Goal: Task Accomplishment & Management: Use online tool/utility

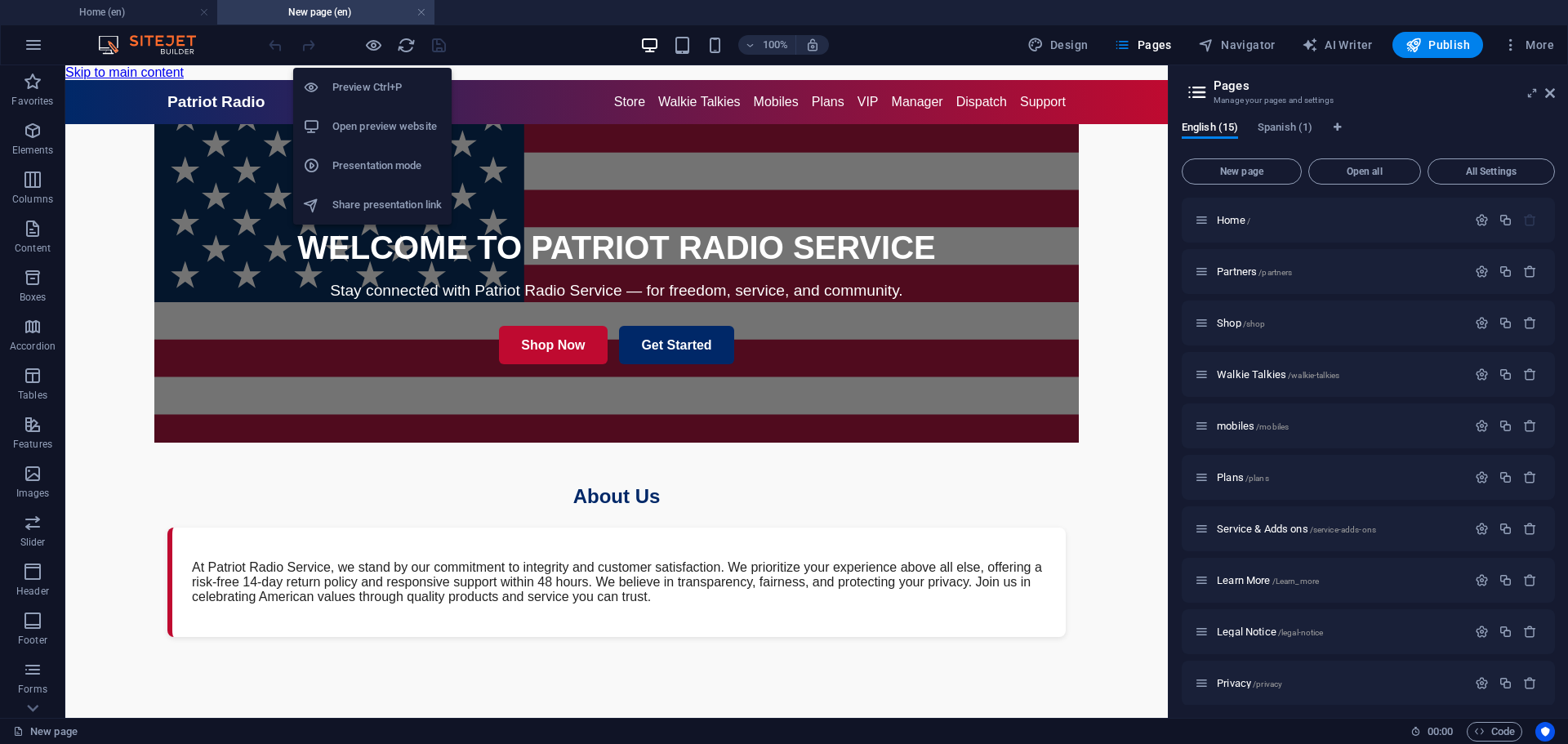
scroll to position [198, 0]
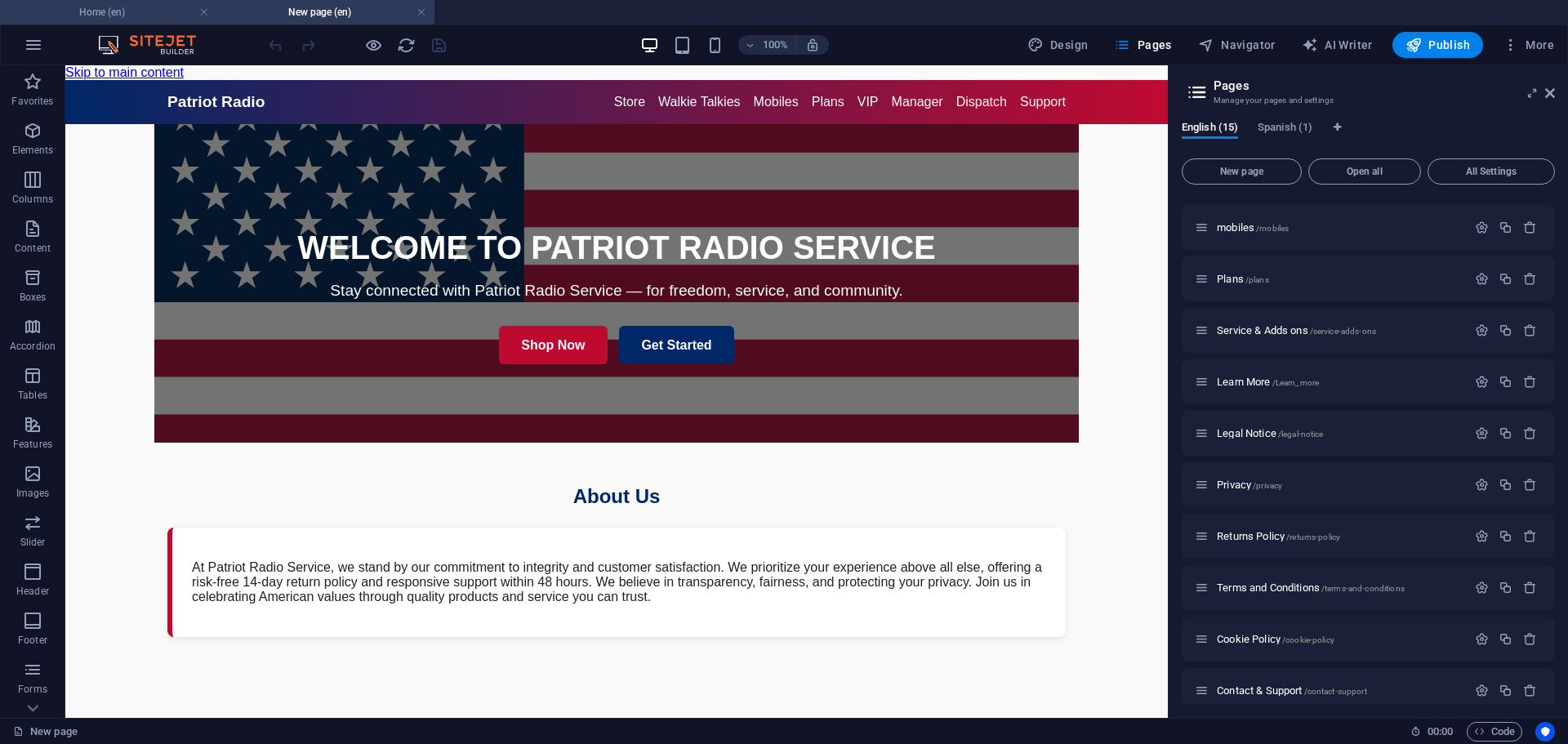
click at [114, 15] on h4 "Home (en)" at bounding box center [109, 12] width 217 height 18
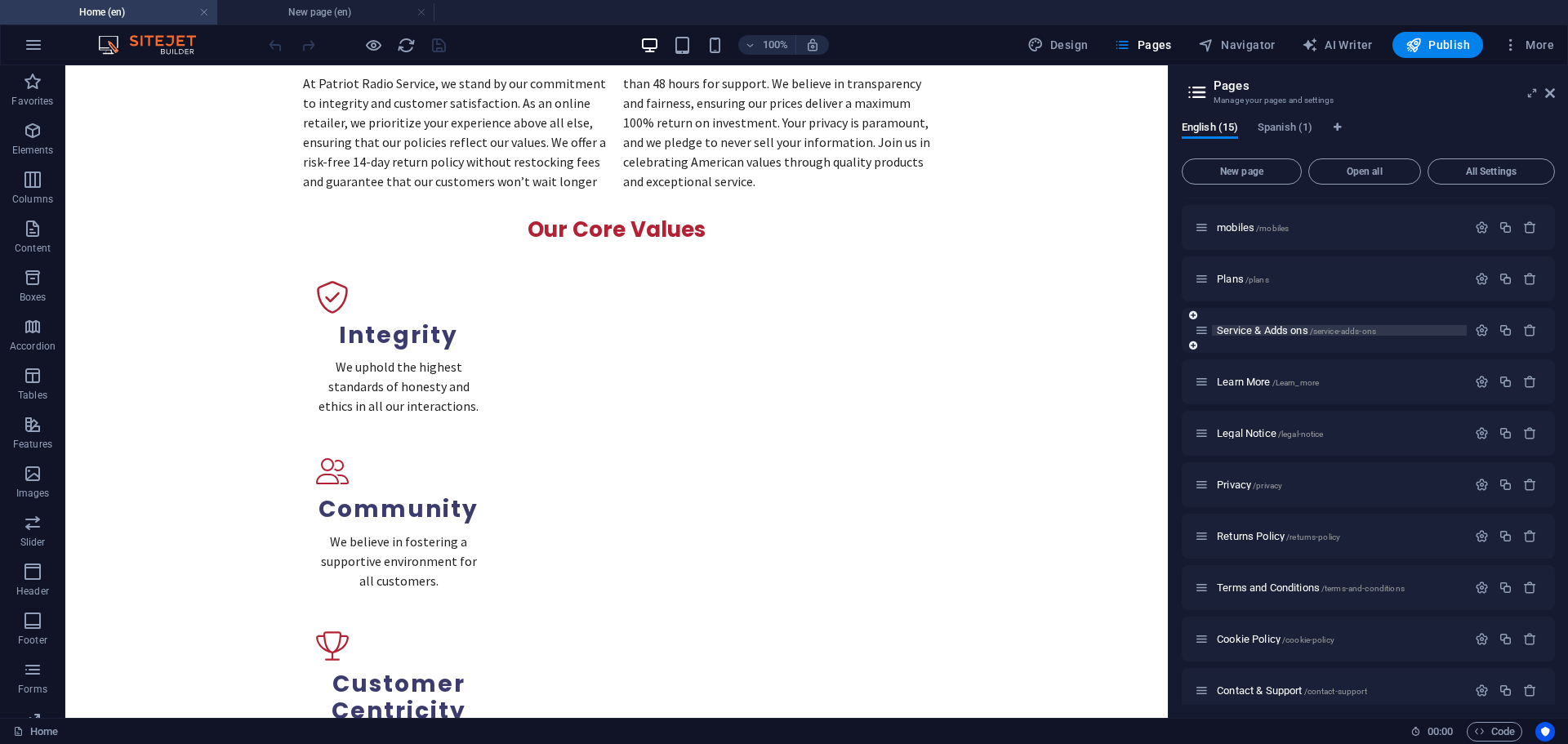
click at [1241, 335] on span "Service & Adds ons /service-adds-ons" at bounding box center [1296, 330] width 159 height 12
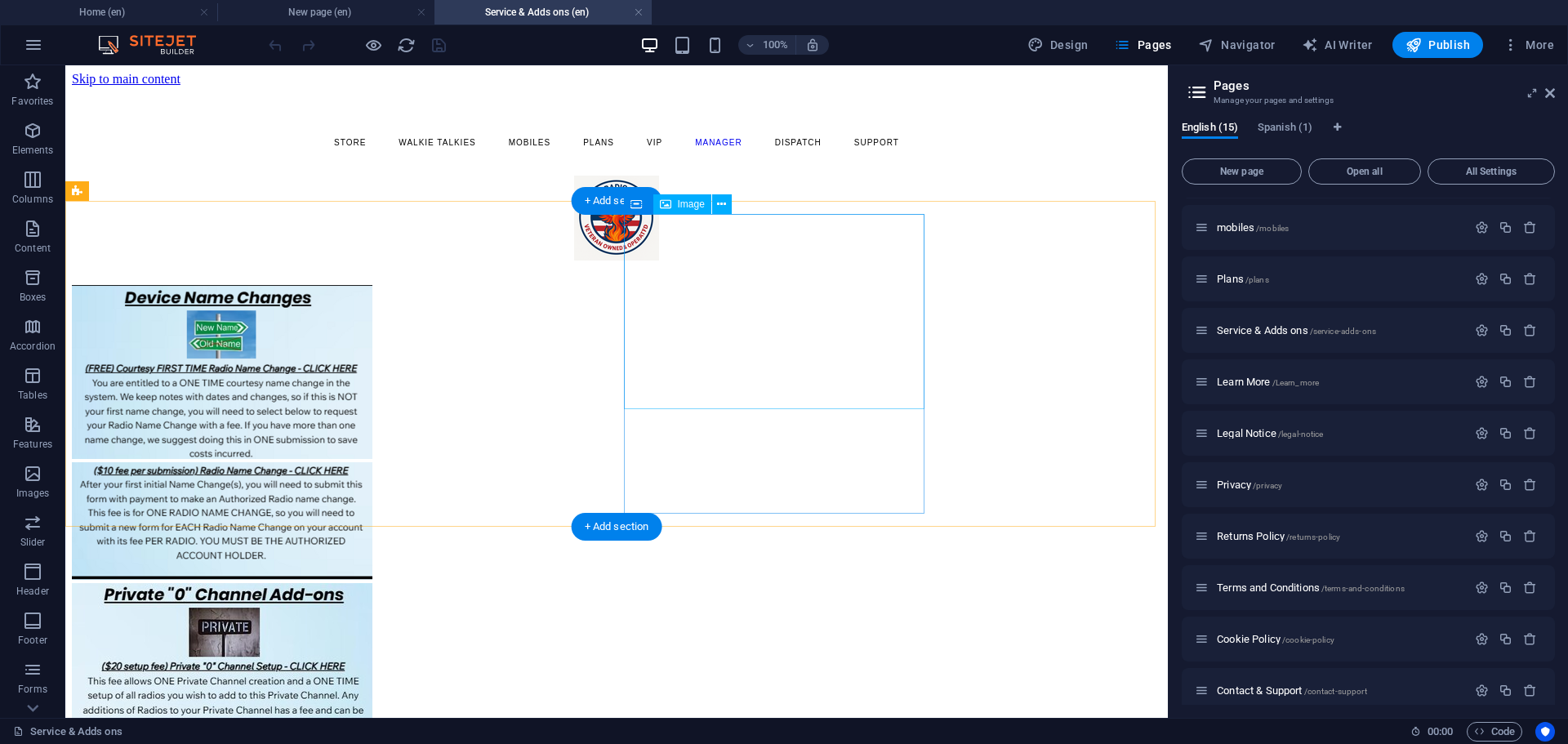
scroll to position [0, 0]
click at [605, 203] on div "+ Add section" at bounding box center [617, 201] width 91 height 28
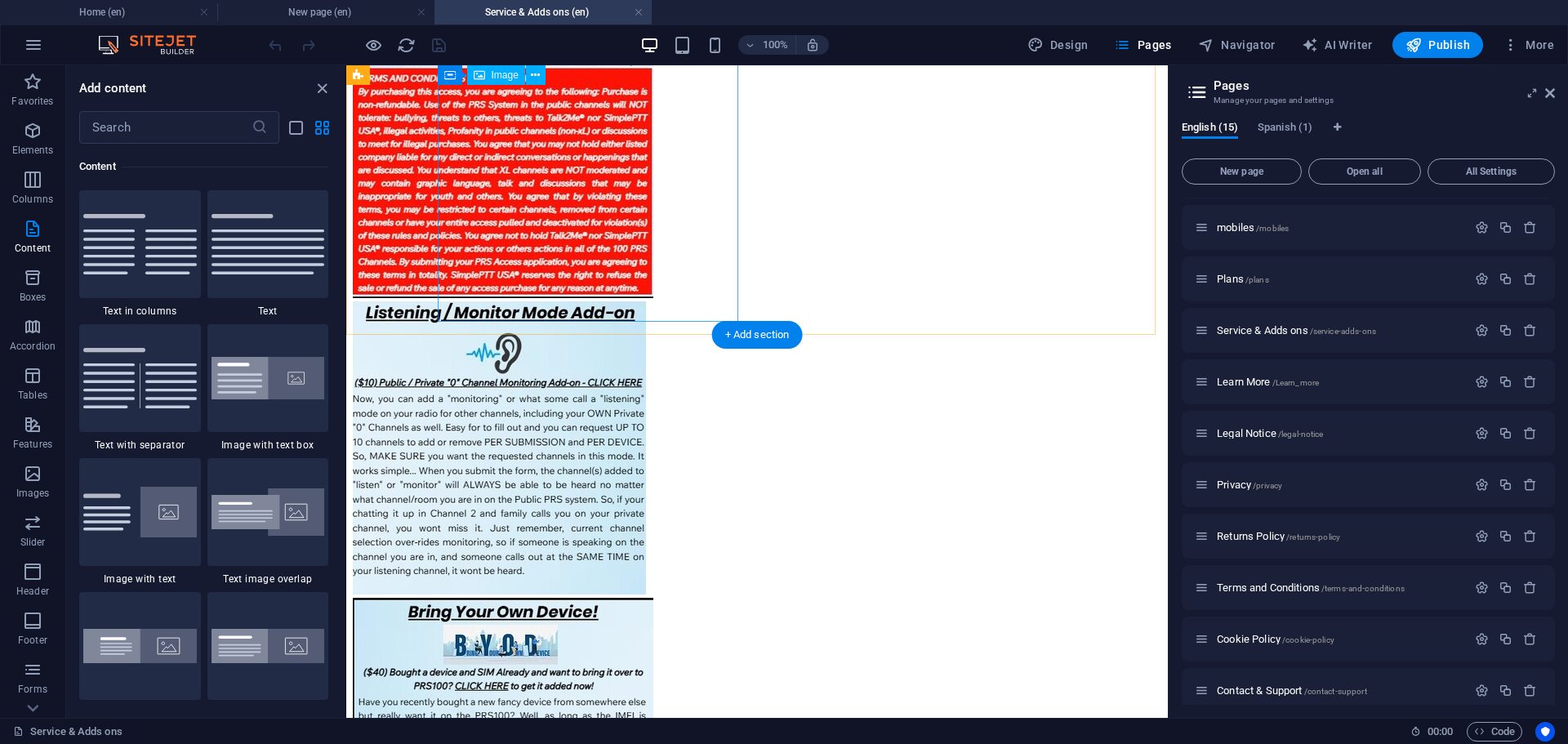
scroll to position [971, 0]
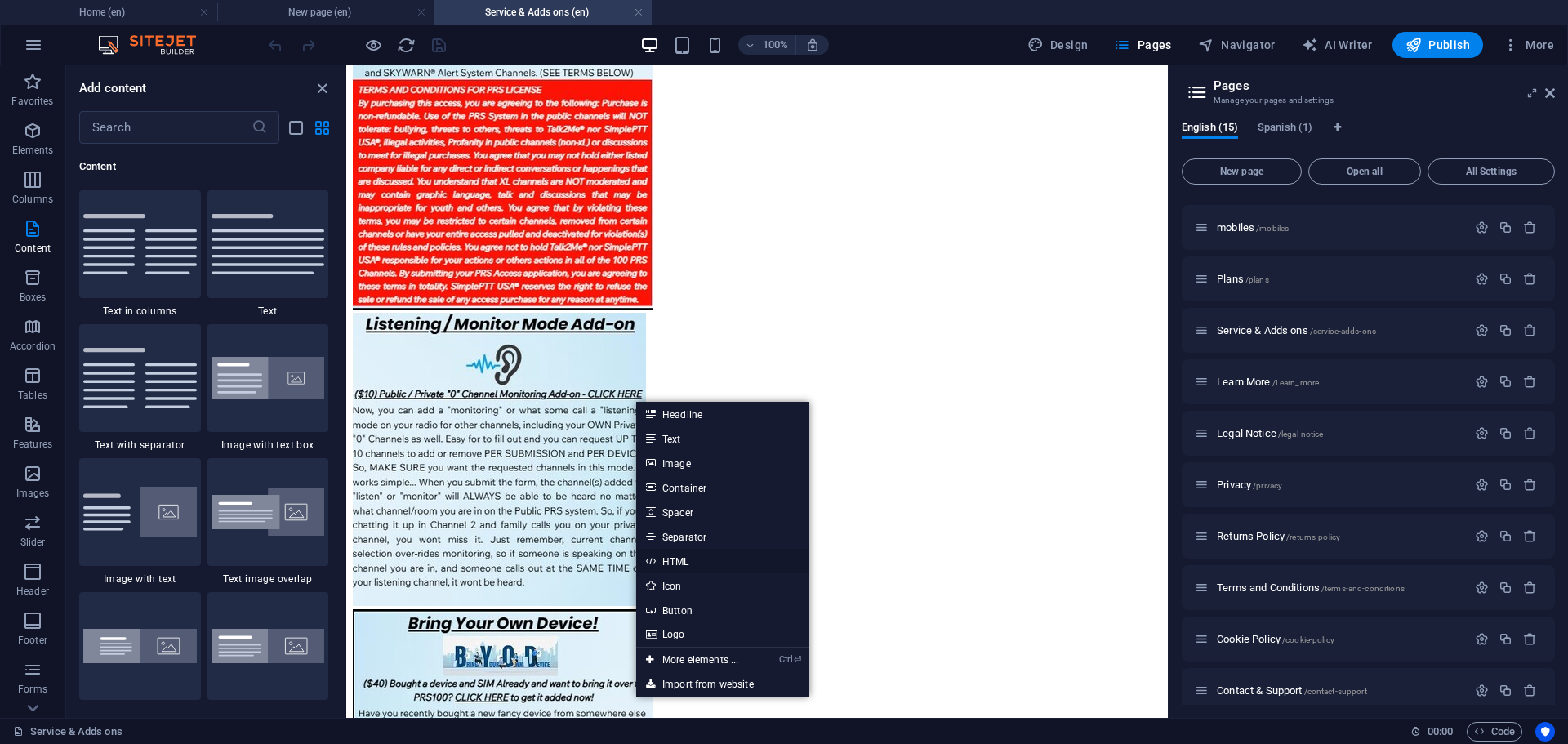
click at [673, 555] on link "HTML" at bounding box center [723, 561] width 173 height 25
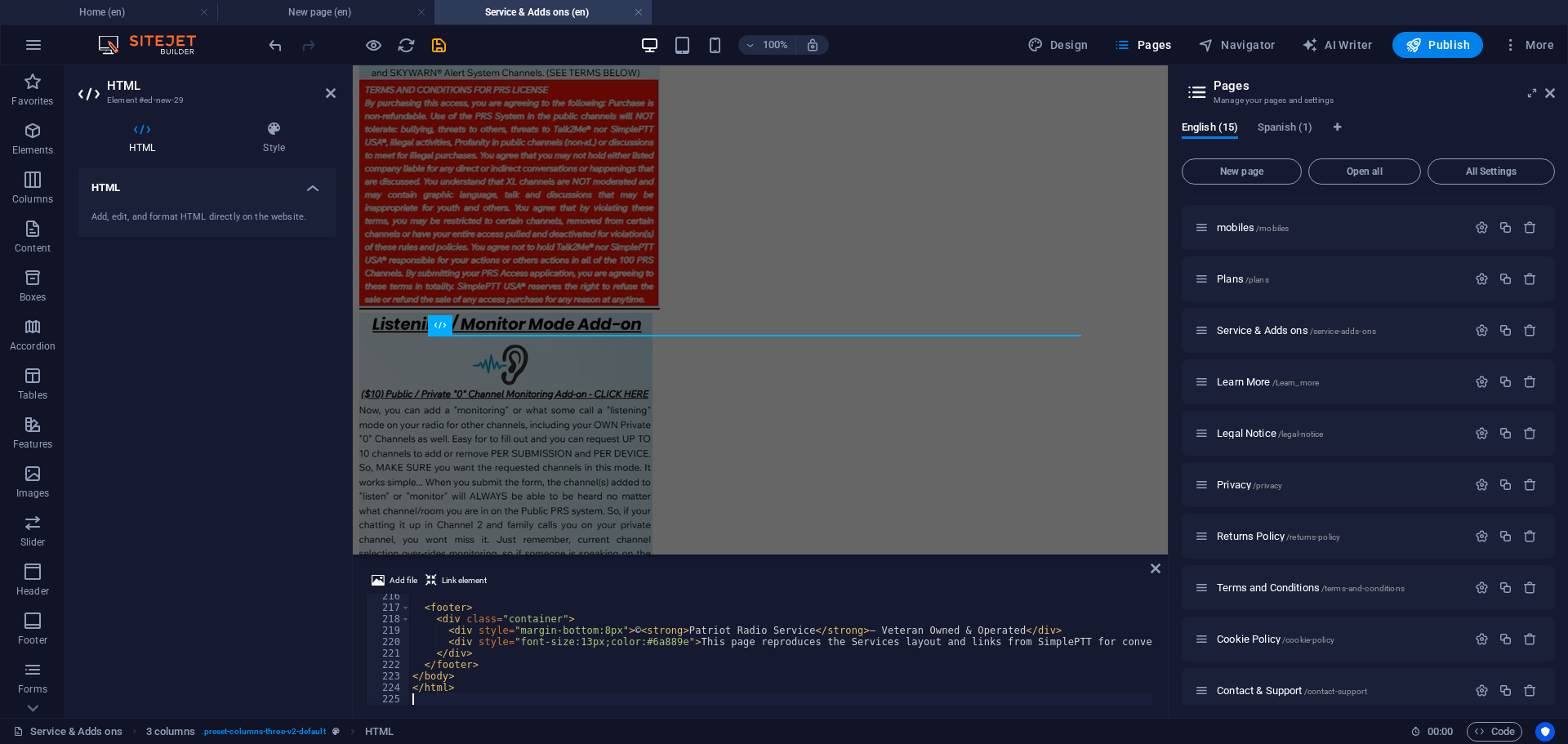
scroll to position [2464, 0]
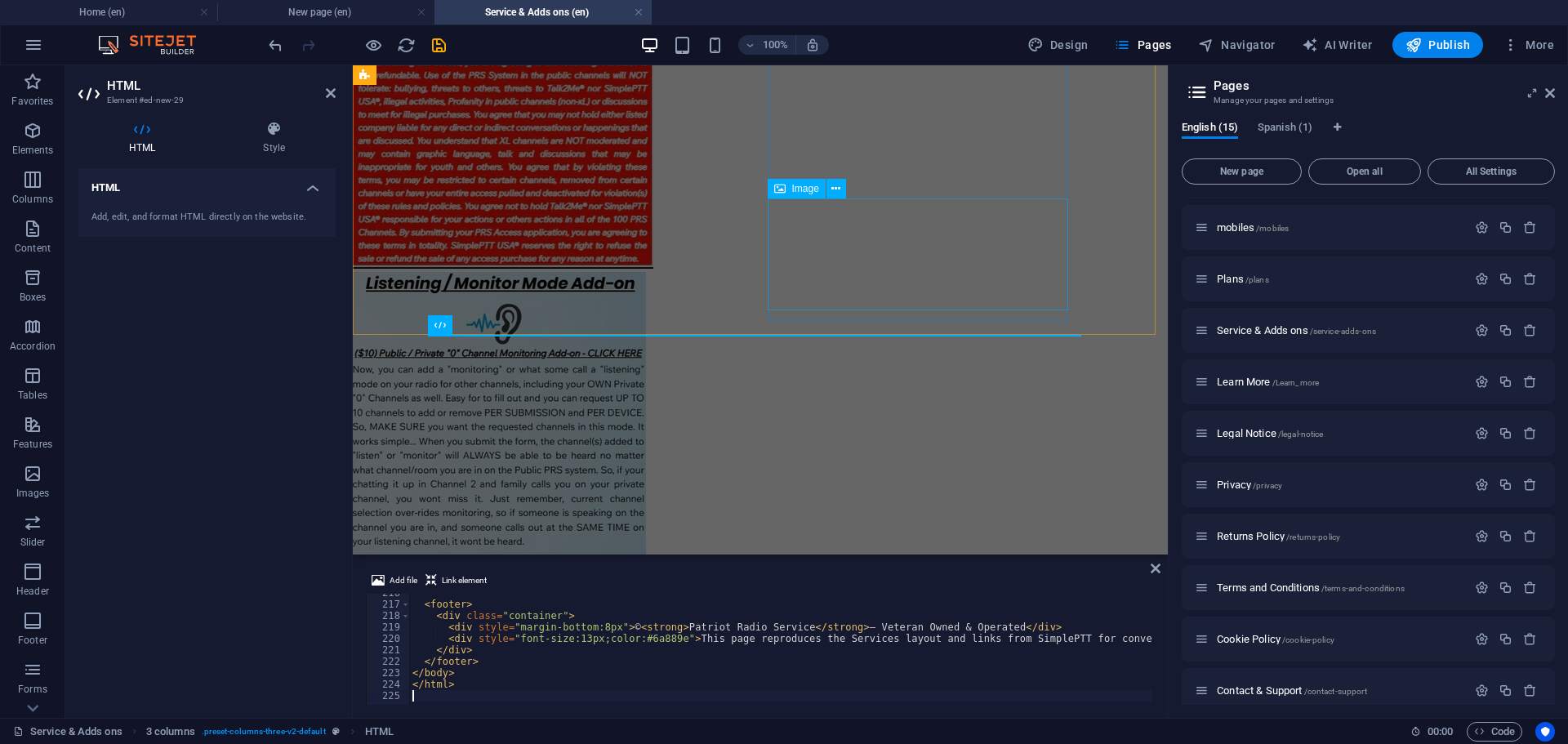
drag, startPoint x: 872, startPoint y: 229, endPoint x: 1161, endPoint y: 233, distance: 289.0
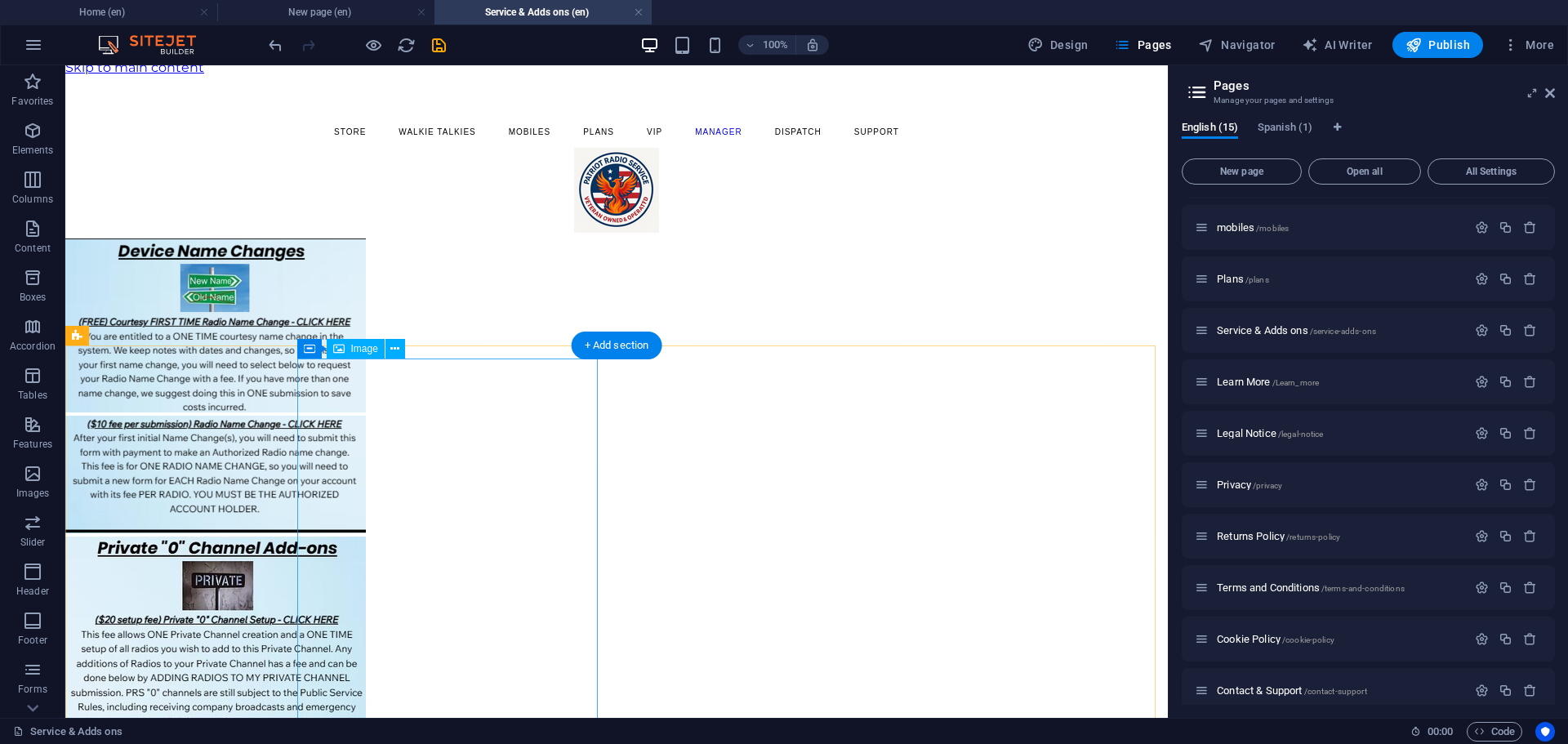
scroll to position [0, 0]
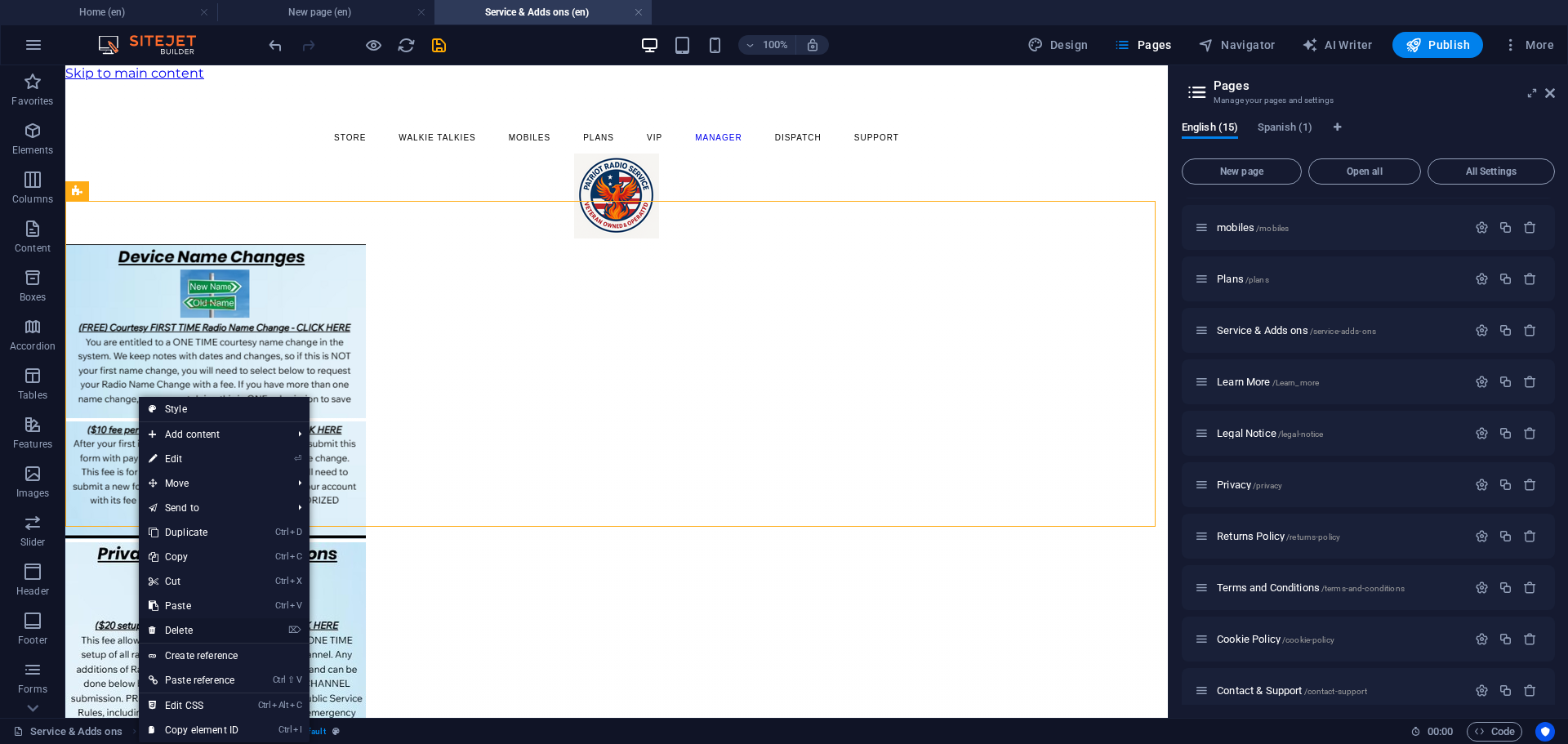
click at [204, 622] on link "⌦ Delete" at bounding box center [193, 630] width 110 height 25
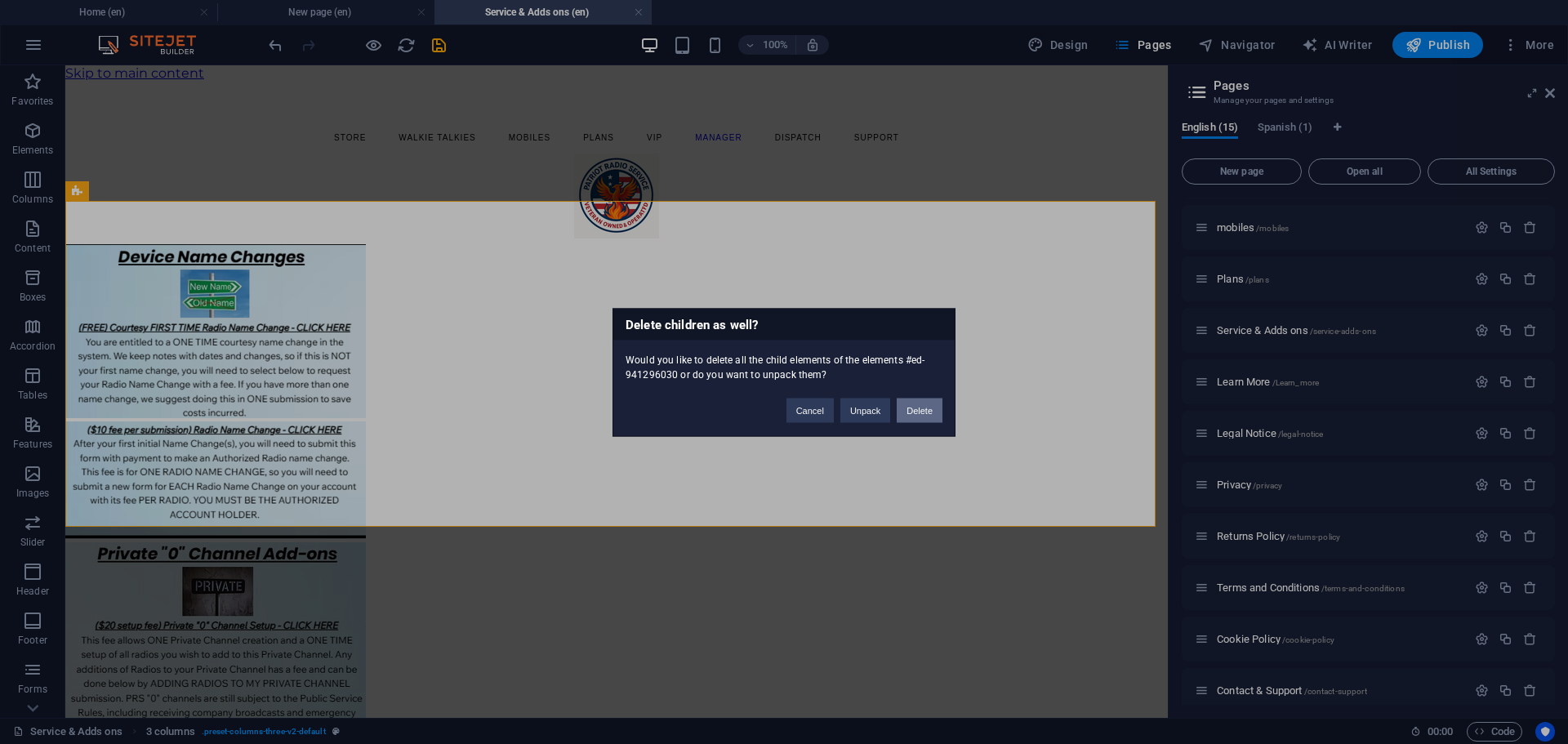
click at [920, 413] on button "Delete" at bounding box center [919, 409] width 46 height 25
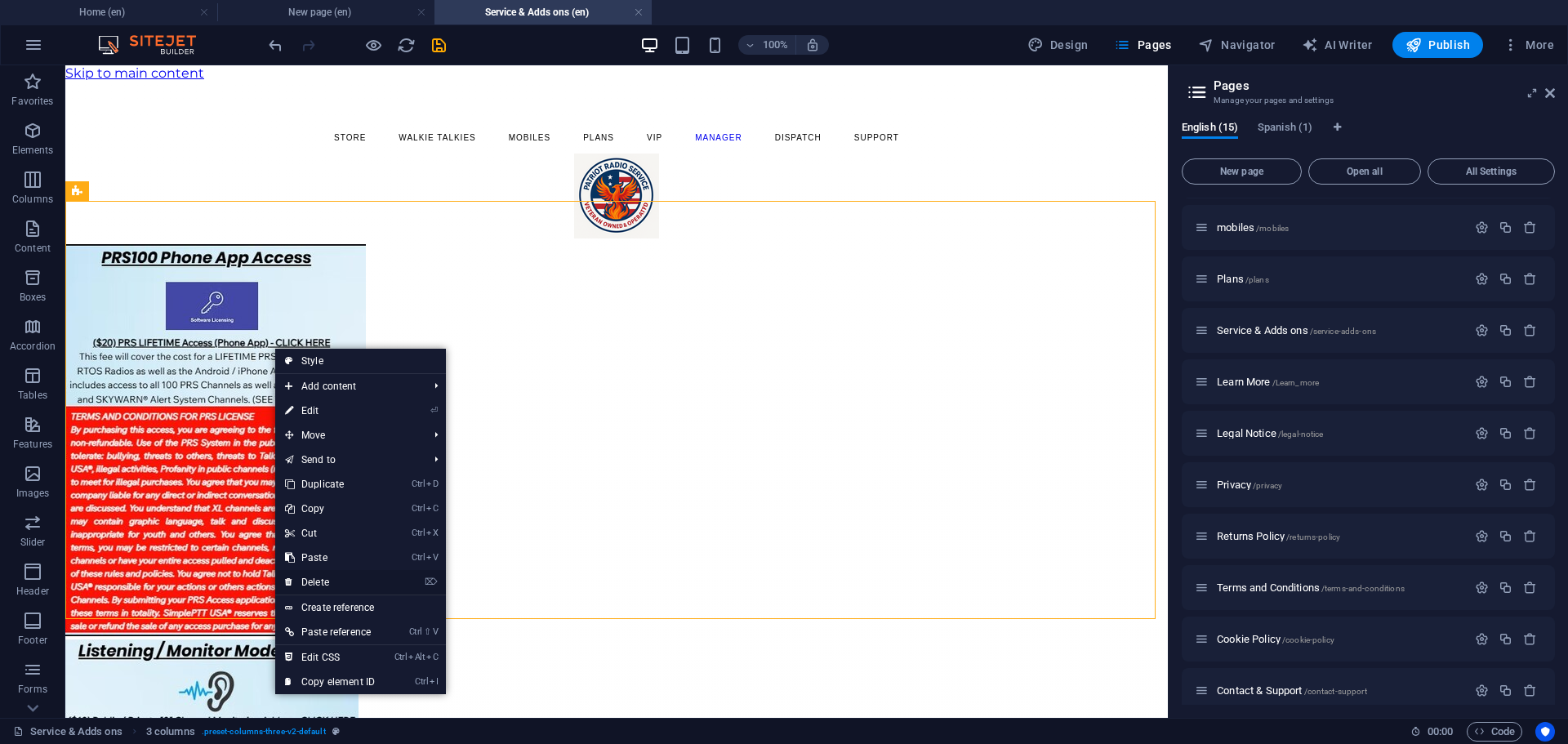
click at [328, 578] on link "⌦ Delete" at bounding box center [330, 582] width 110 height 25
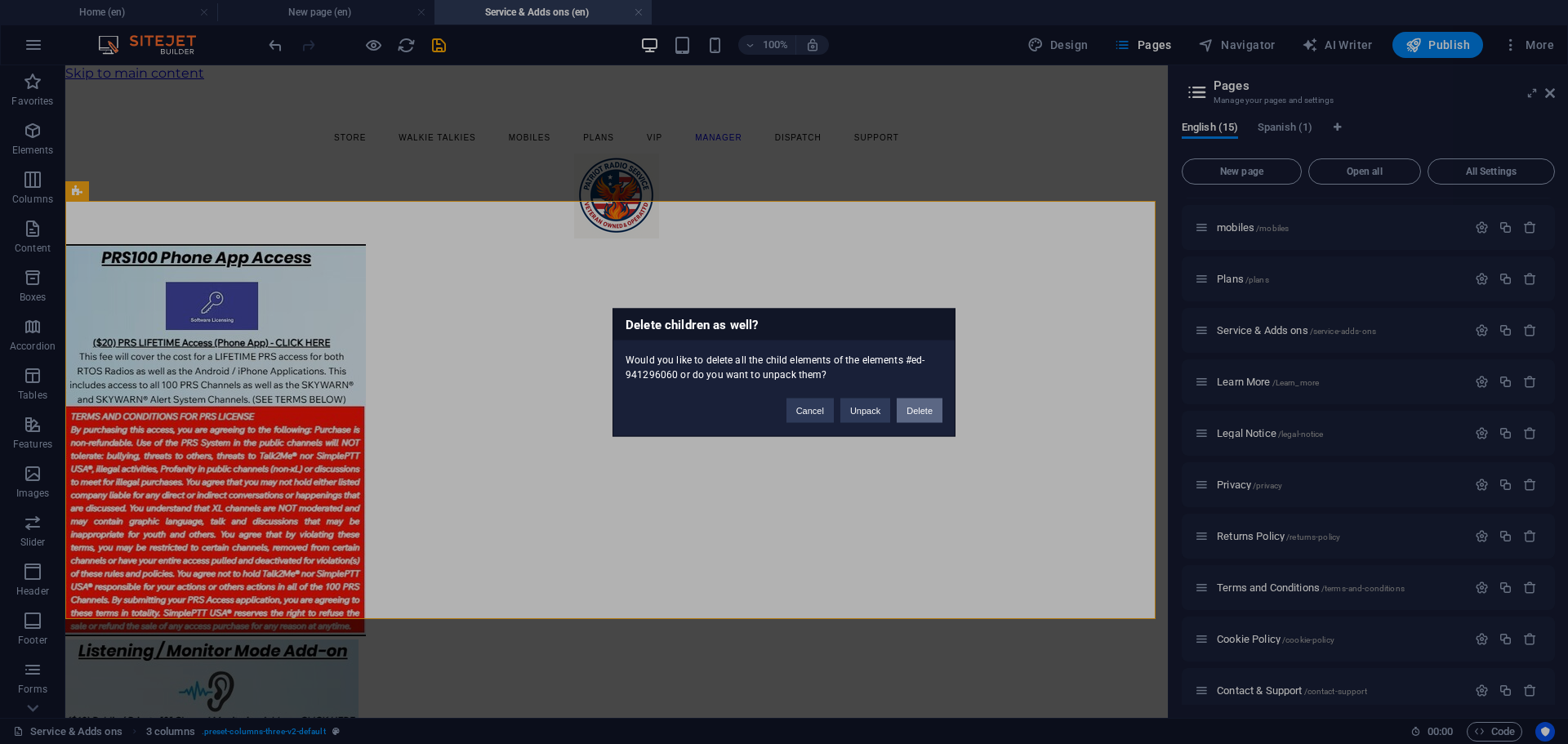
click at [917, 410] on button "Delete" at bounding box center [919, 409] width 46 height 25
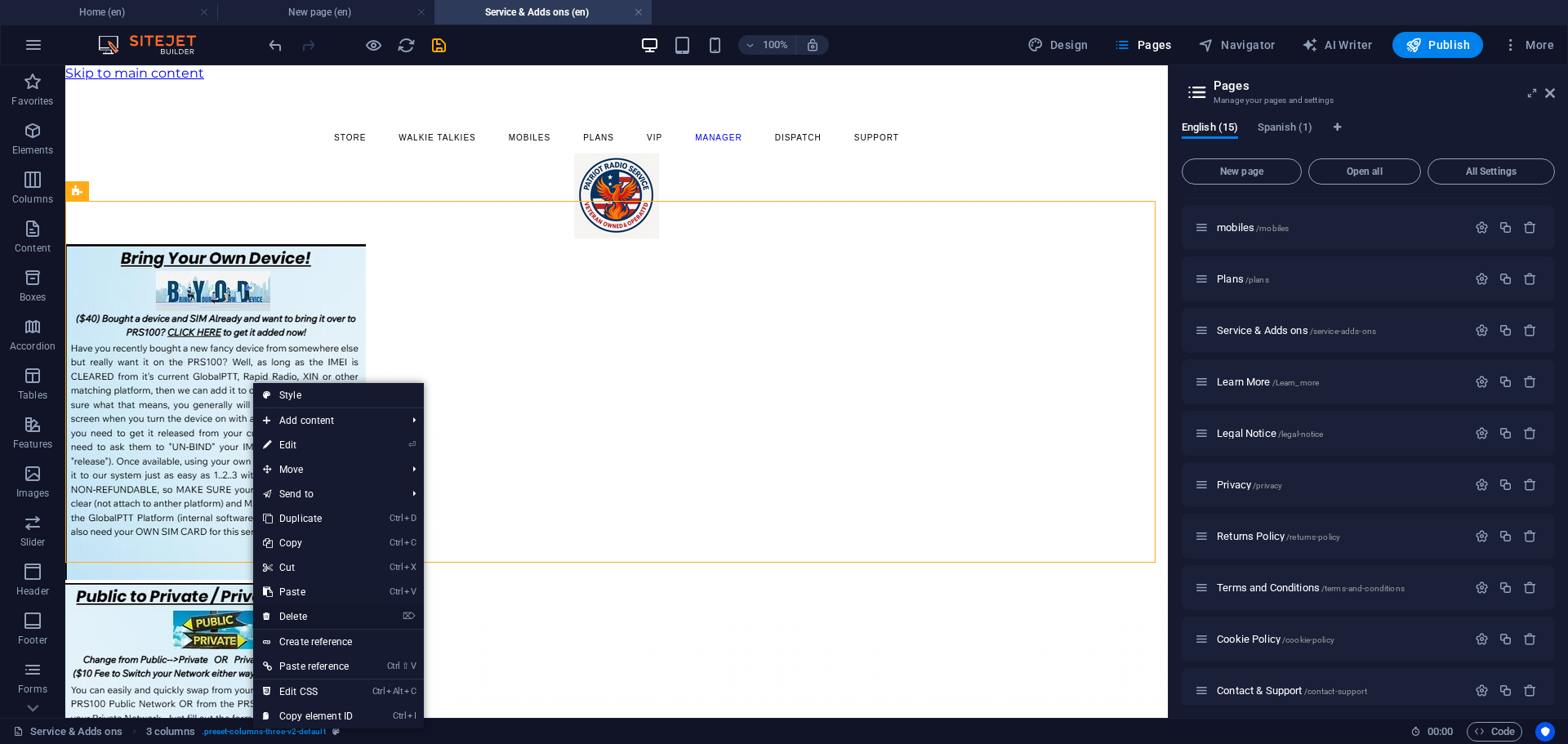
click at [323, 615] on link "⌦ Delete" at bounding box center [308, 617] width 110 height 25
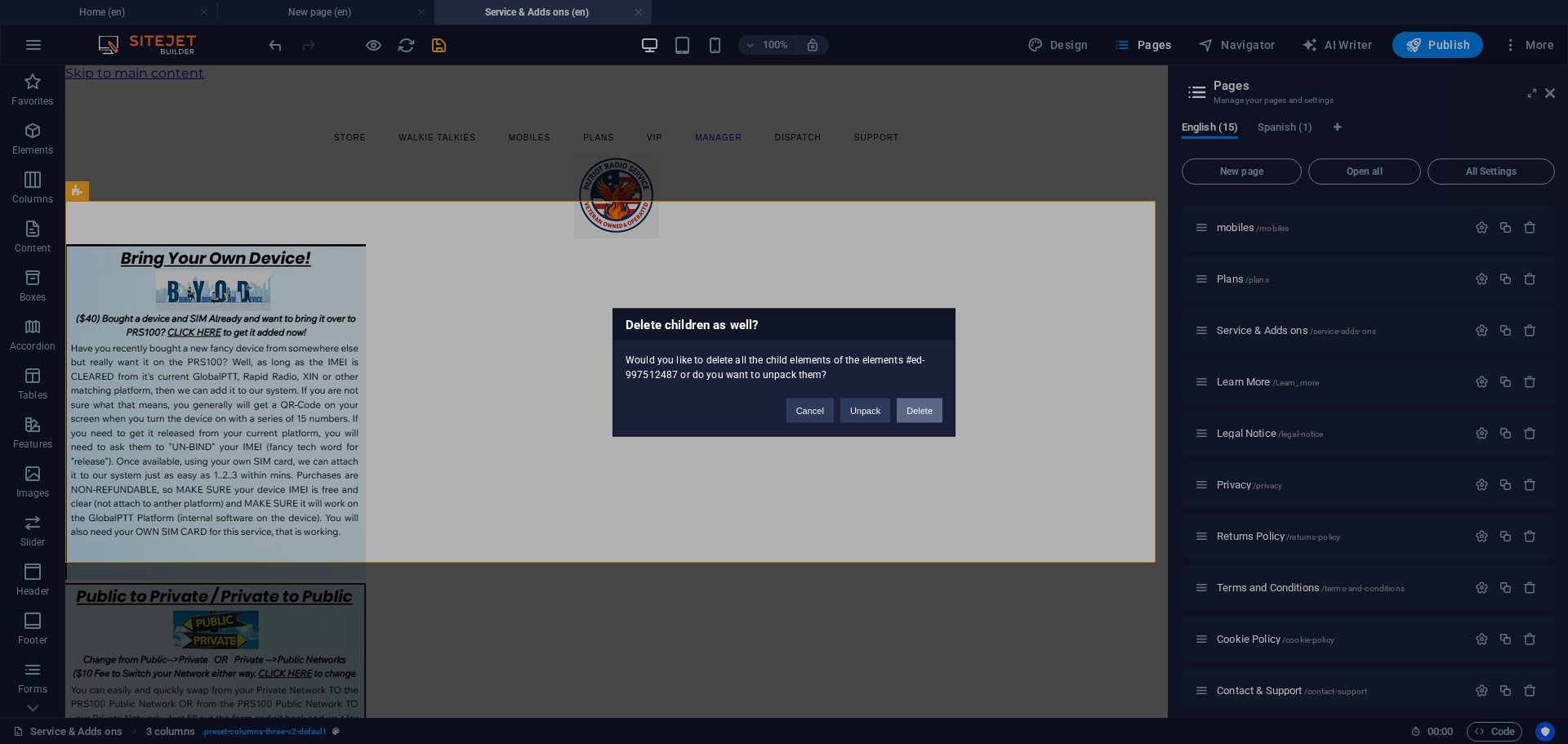
click at [927, 410] on button "Delete" at bounding box center [919, 409] width 46 height 25
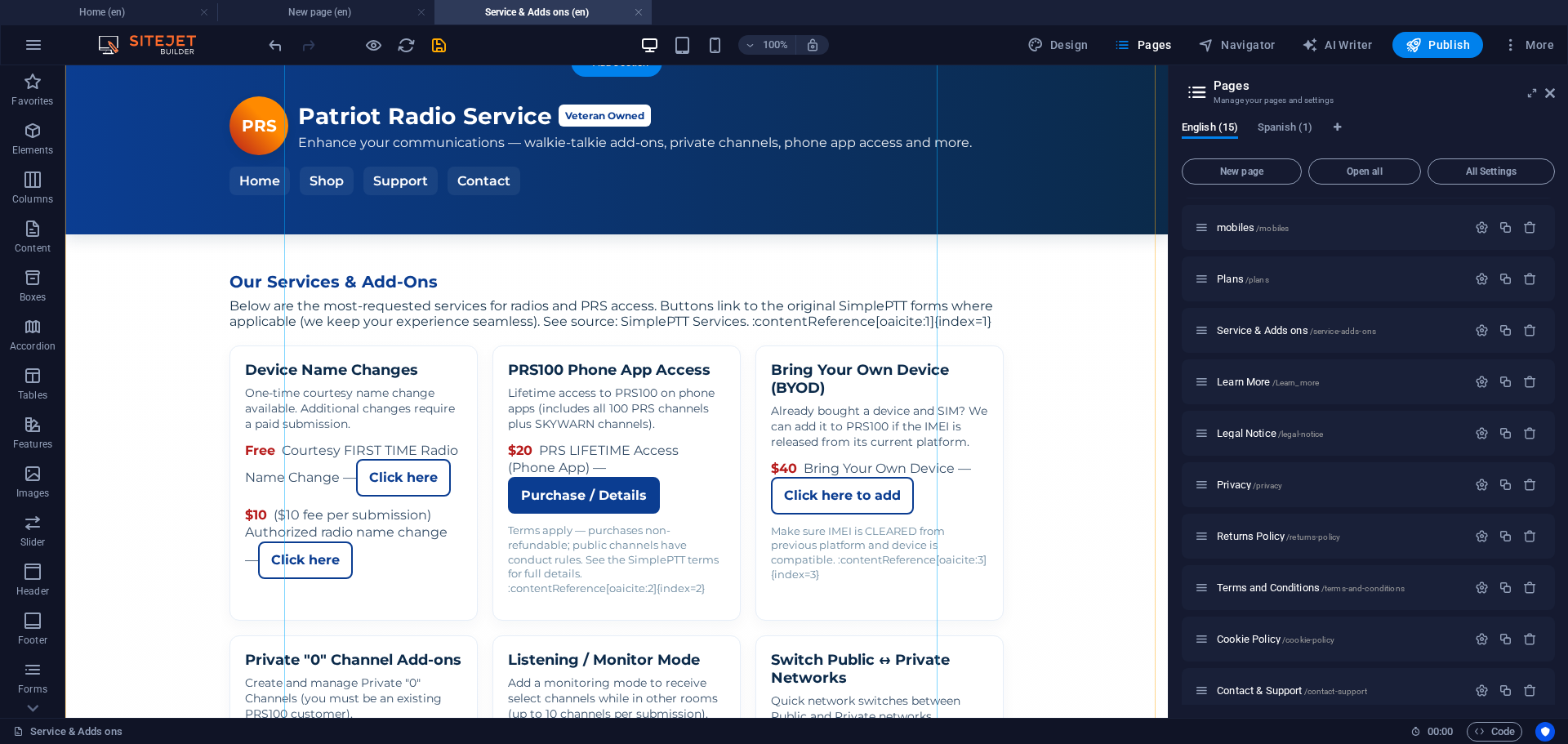
scroll to position [218, 0]
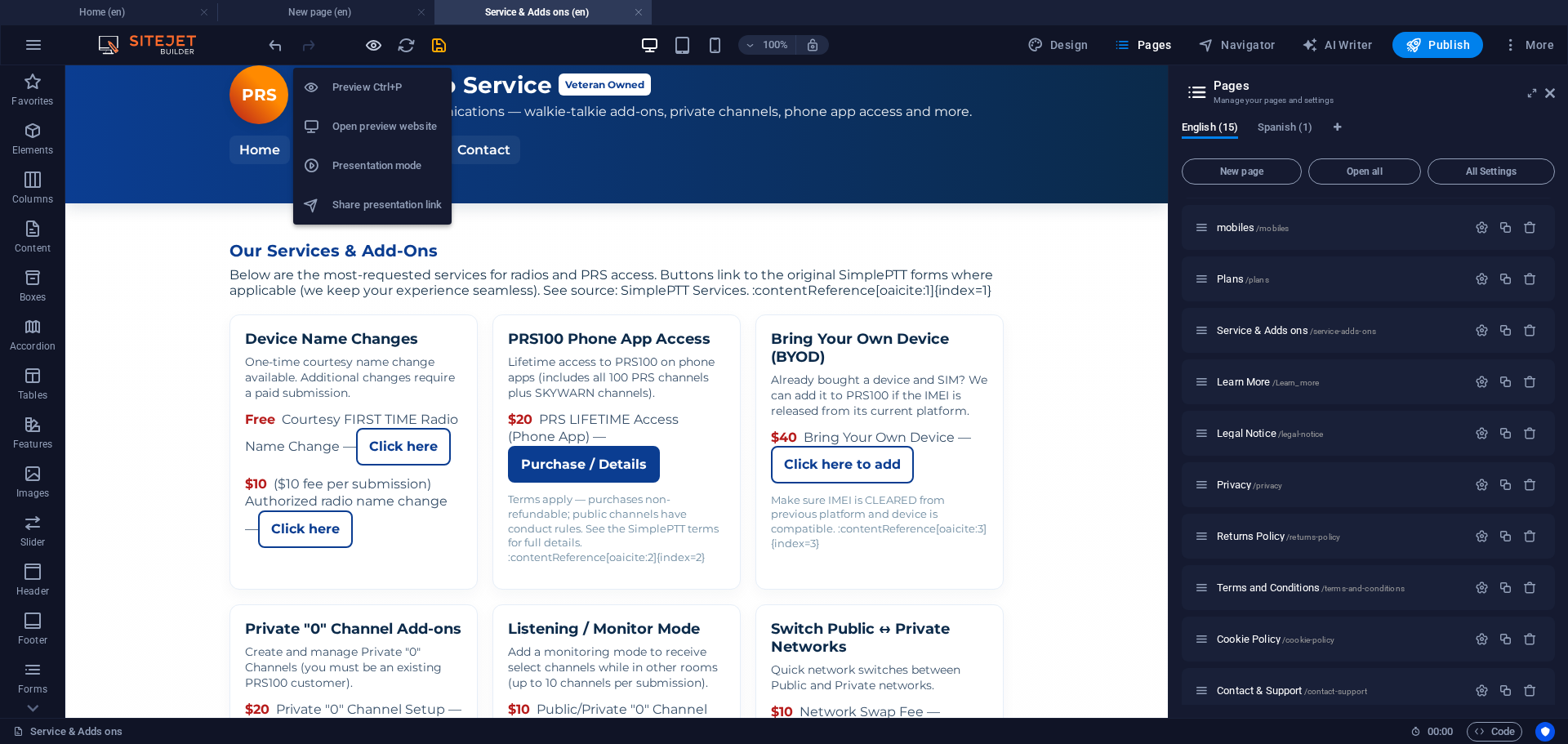
click at [375, 50] on icon "button" at bounding box center [374, 45] width 19 height 19
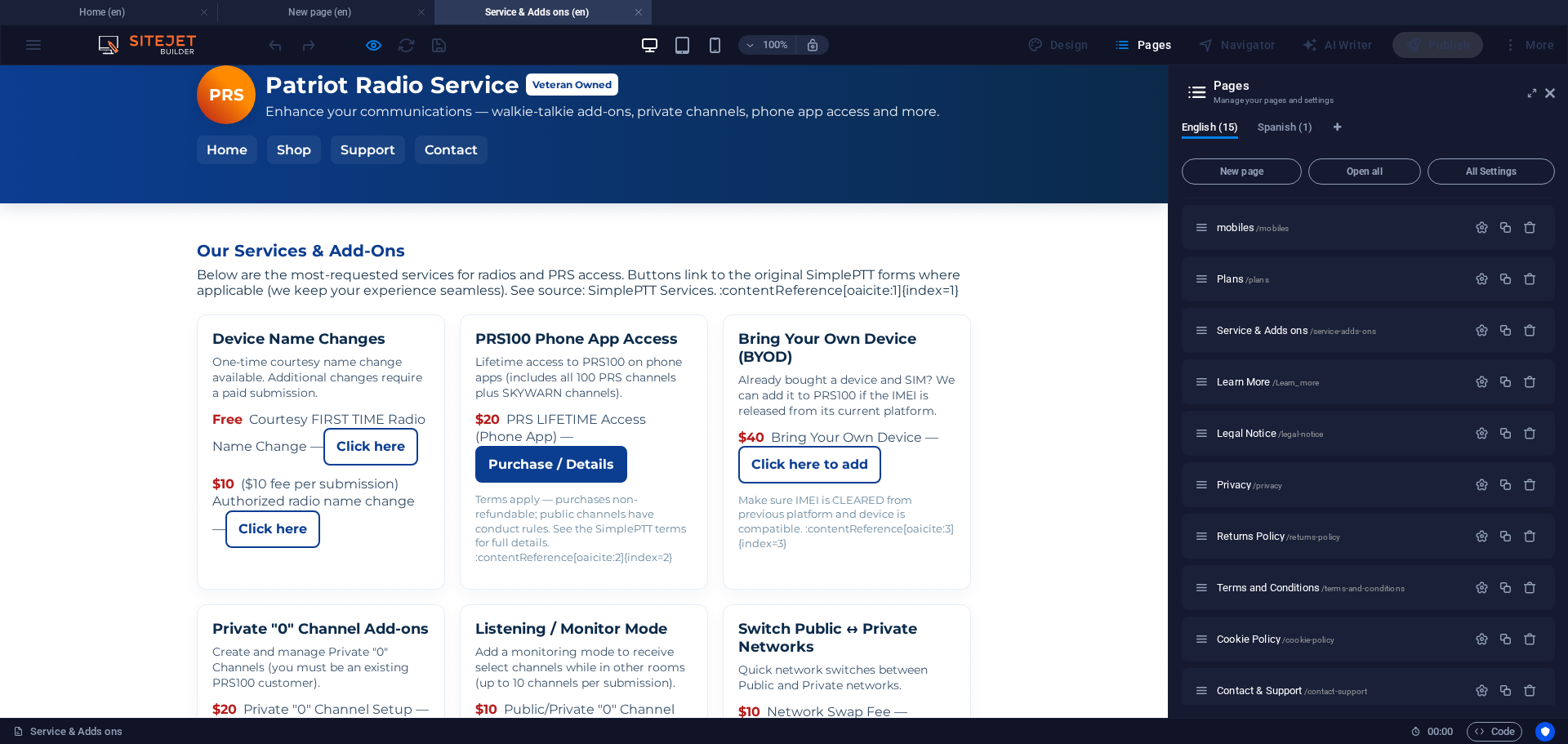
click at [395, 435] on link "Click here" at bounding box center [371, 447] width 95 height 38
click at [320, 510] on link "Click here" at bounding box center [272, 529] width 95 height 38
click at [628, 446] on link "Purchase / Details" at bounding box center [551, 465] width 151 height 38
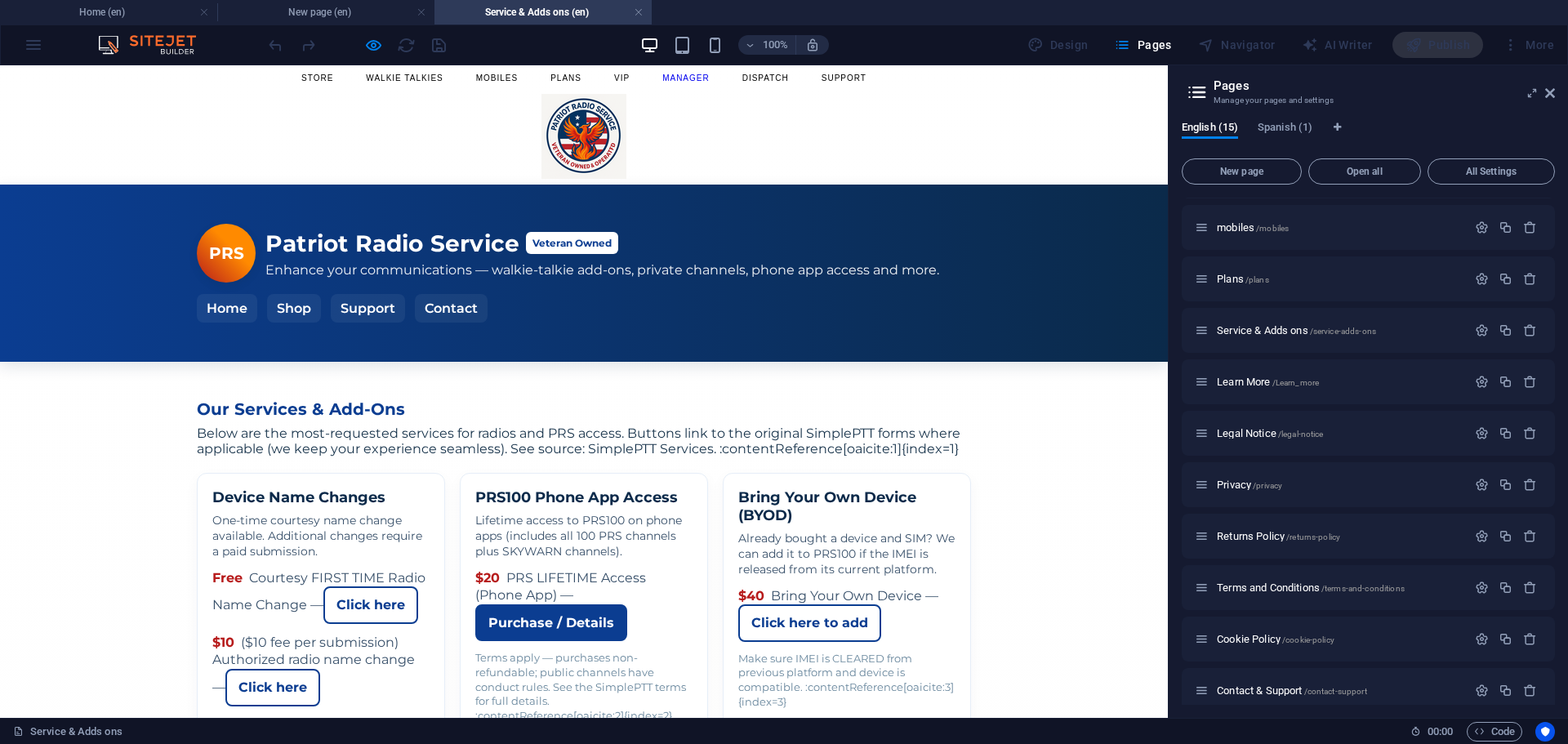
scroll to position [0, 0]
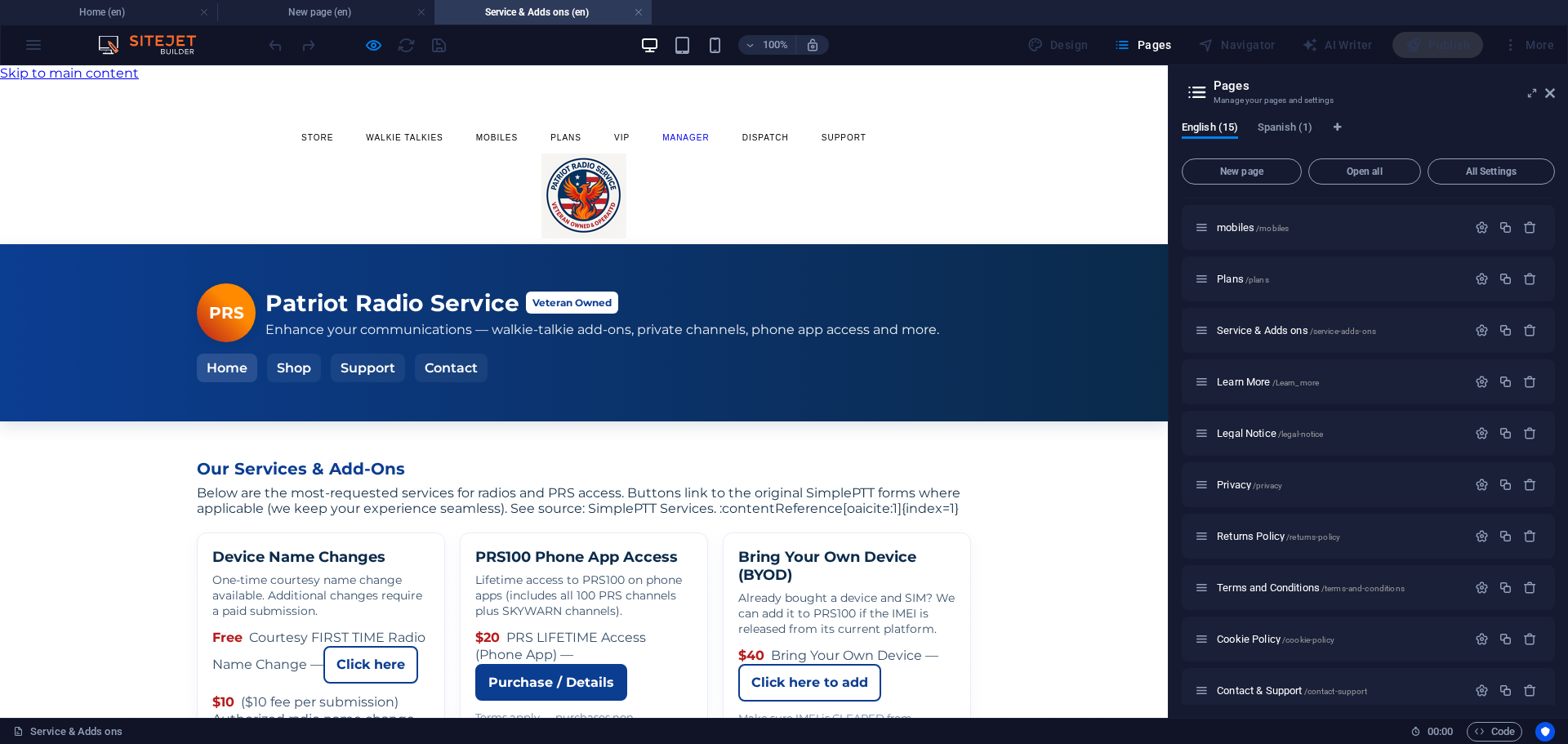
click at [257, 354] on link "Home" at bounding box center [227, 368] width 61 height 29
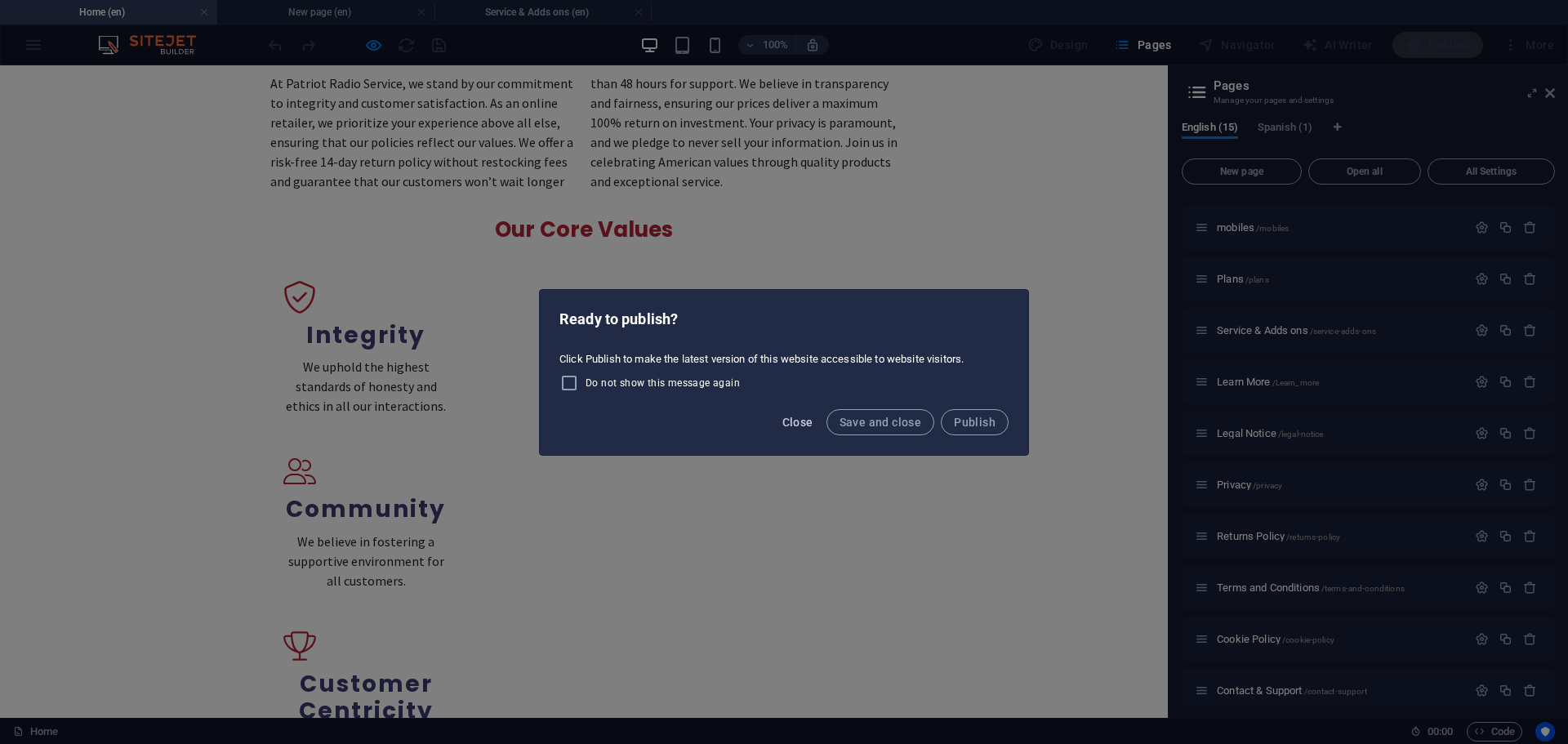
click at [804, 422] on span "Close" at bounding box center [797, 421] width 31 height 13
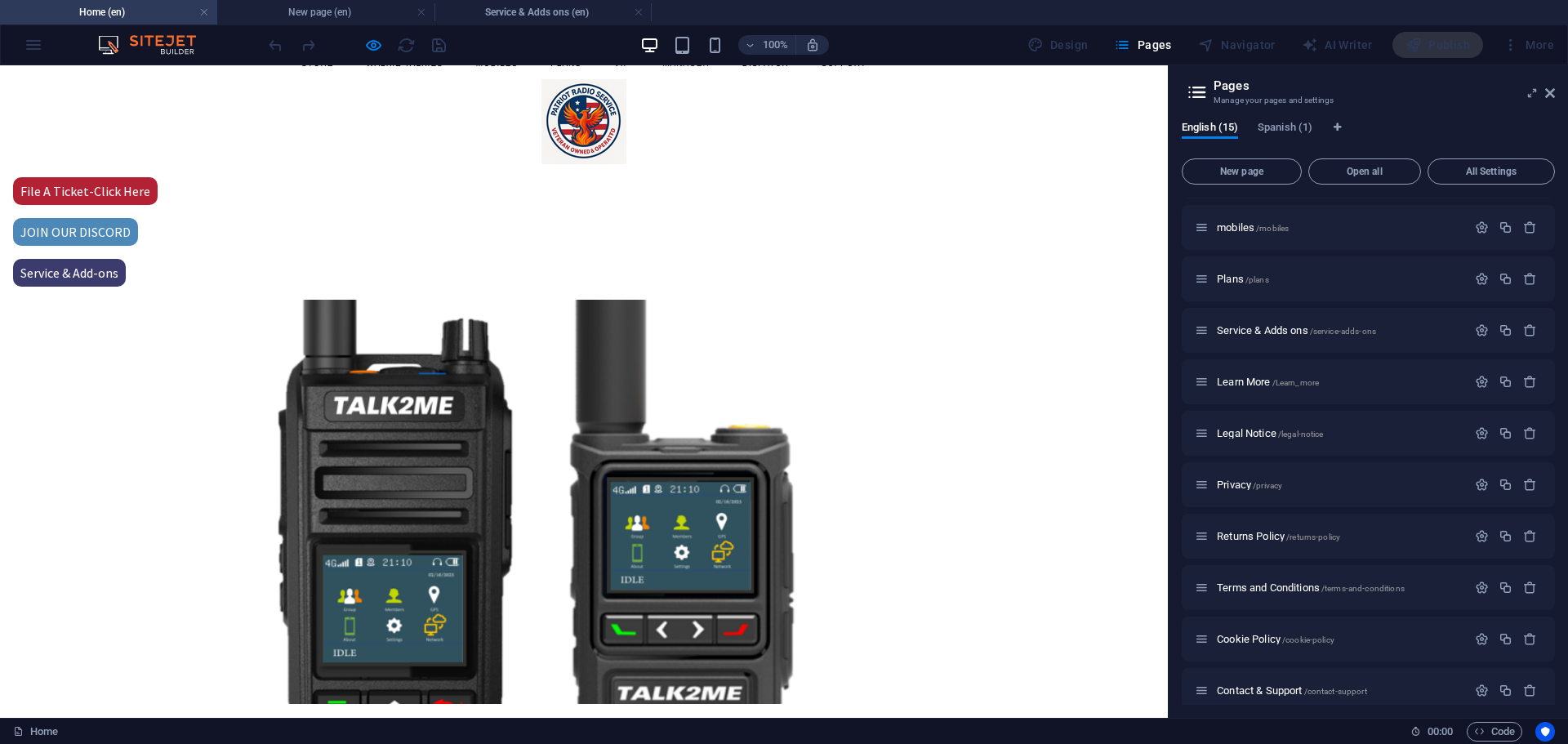
scroll to position [0, 0]
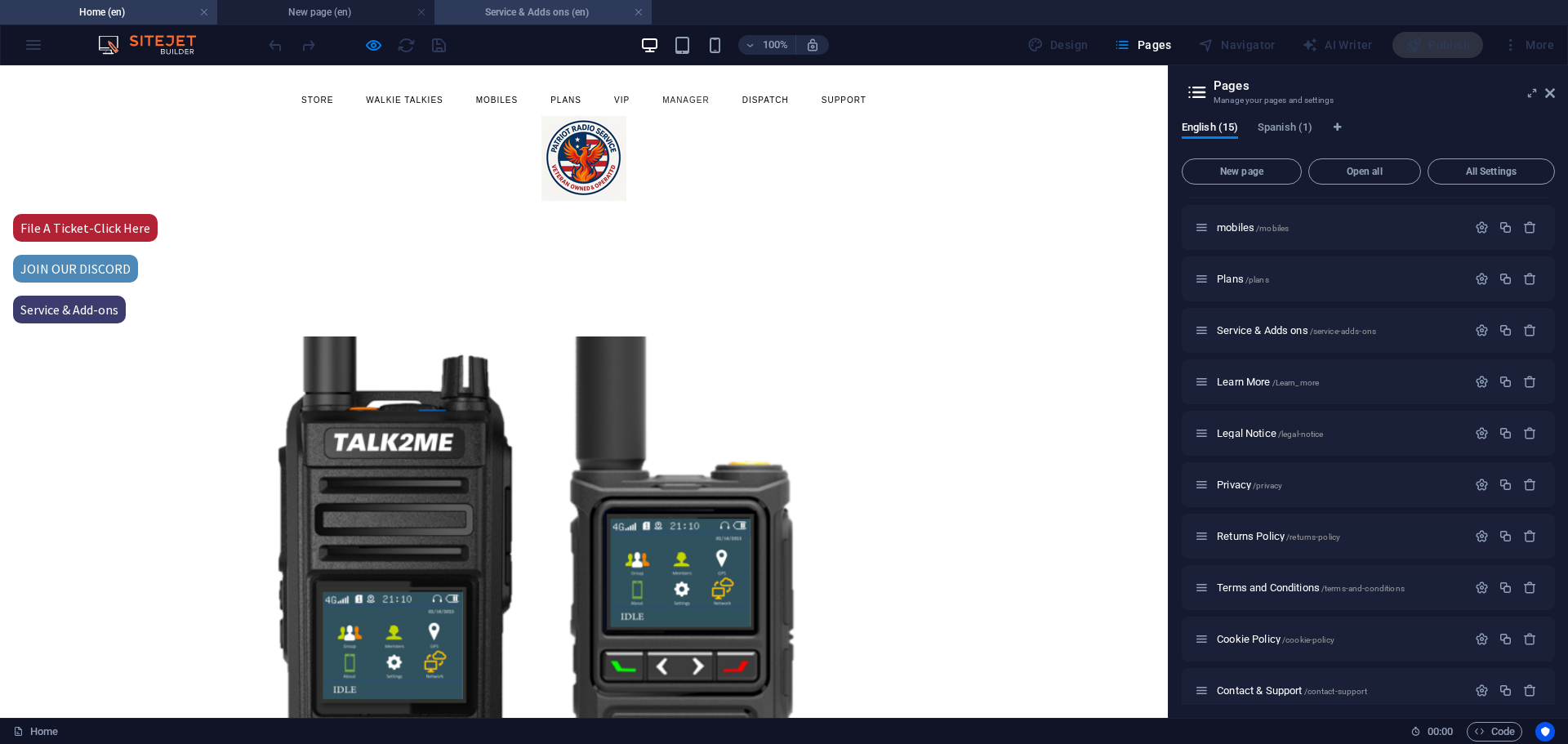
click at [529, 8] on h4 "Service & Adds ons (en)" at bounding box center [543, 12] width 217 height 18
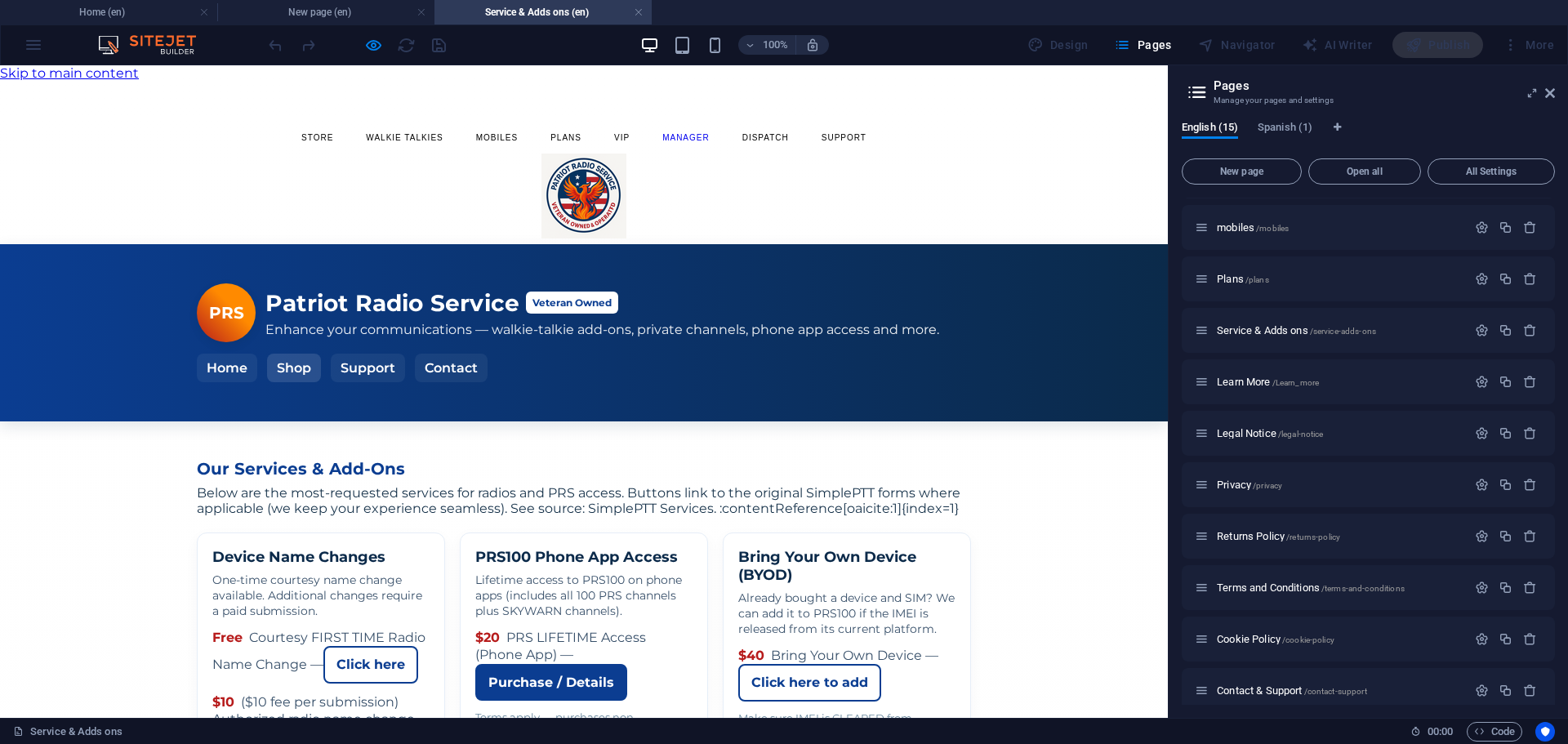
click at [321, 354] on link "Shop" at bounding box center [294, 368] width 54 height 29
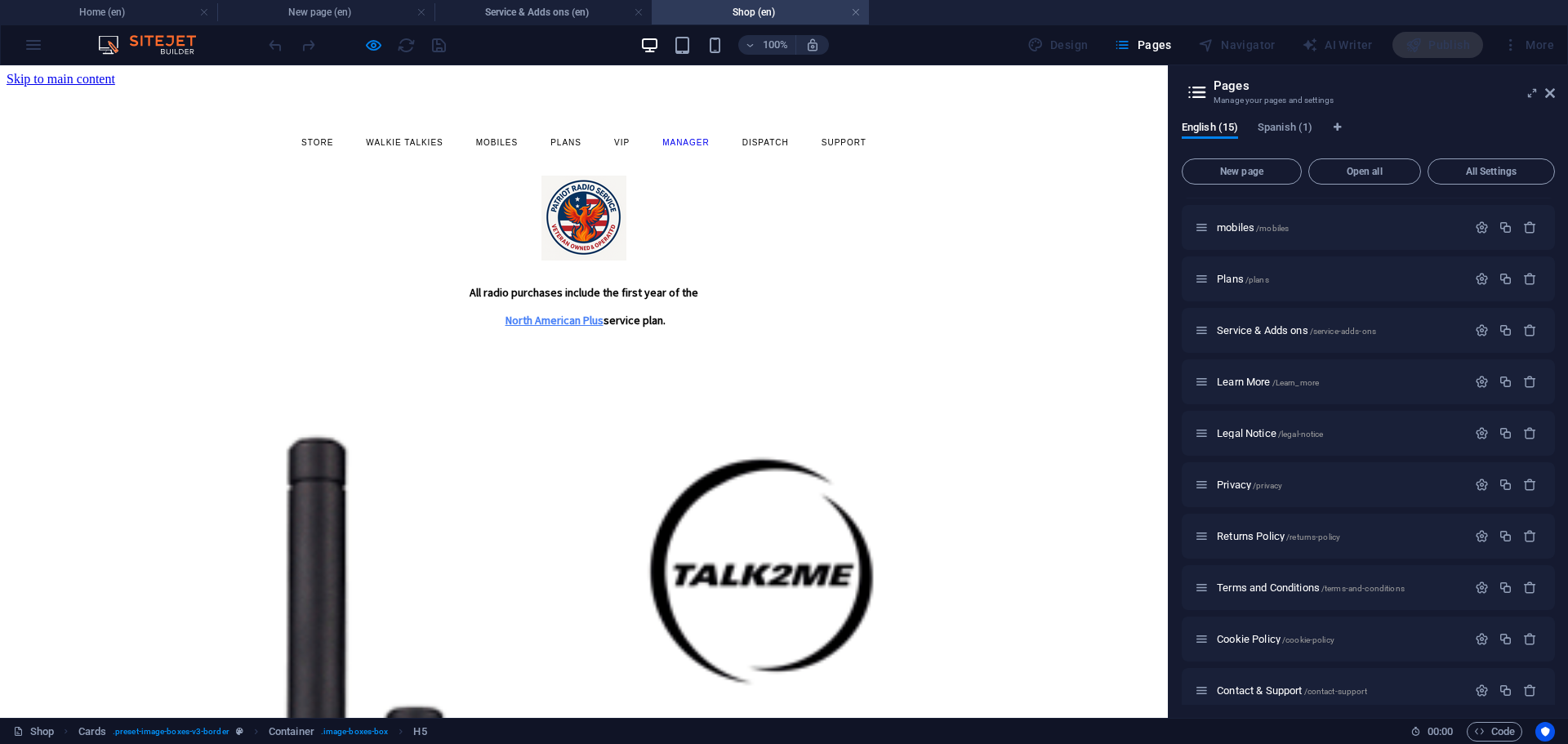
drag, startPoint x: 406, startPoint y: 262, endPoint x: 427, endPoint y: 162, distance: 102.2
click at [102, 19] on h4 "Home (en)" at bounding box center [109, 12] width 217 height 18
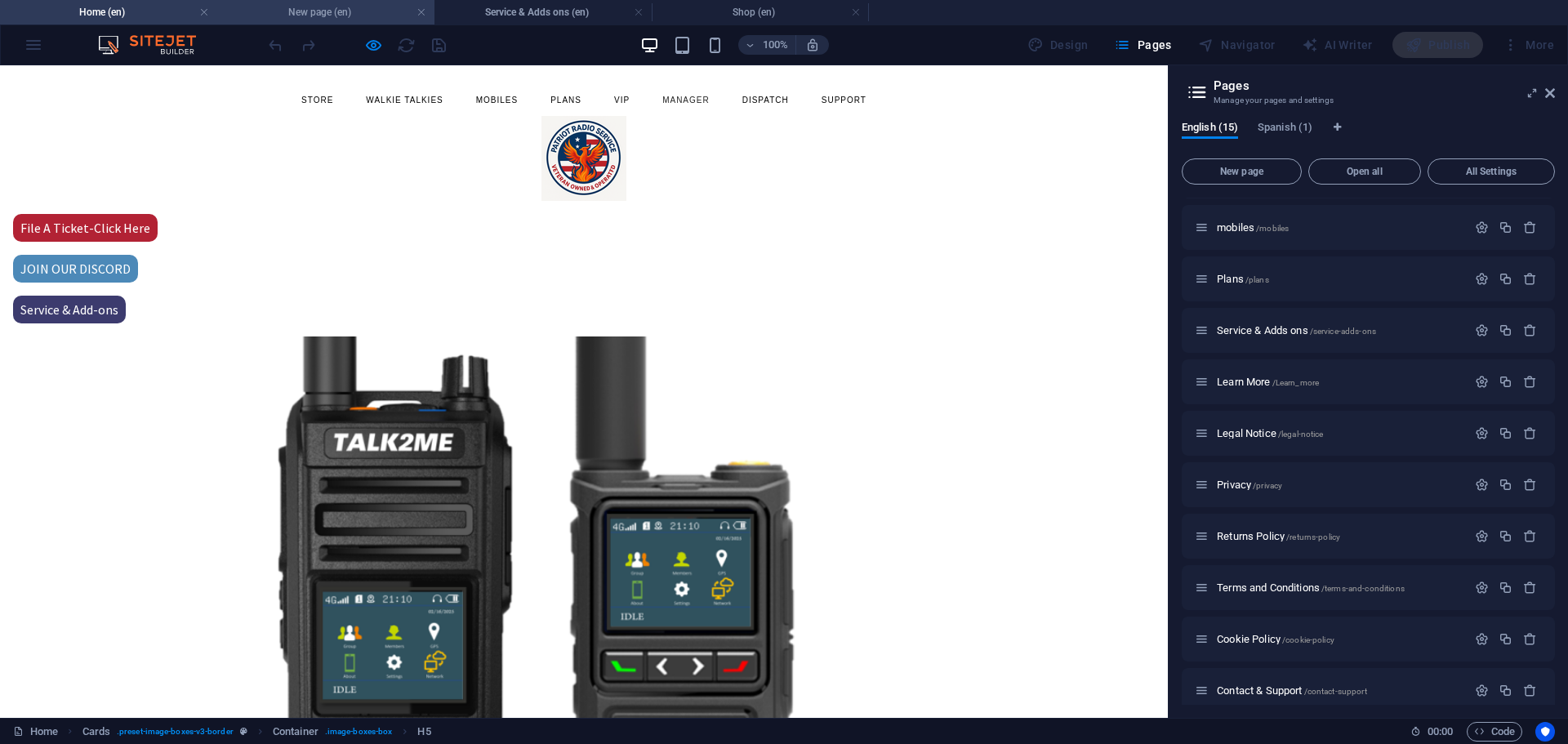
click at [273, 13] on h4 "New page (en)" at bounding box center [326, 12] width 217 height 18
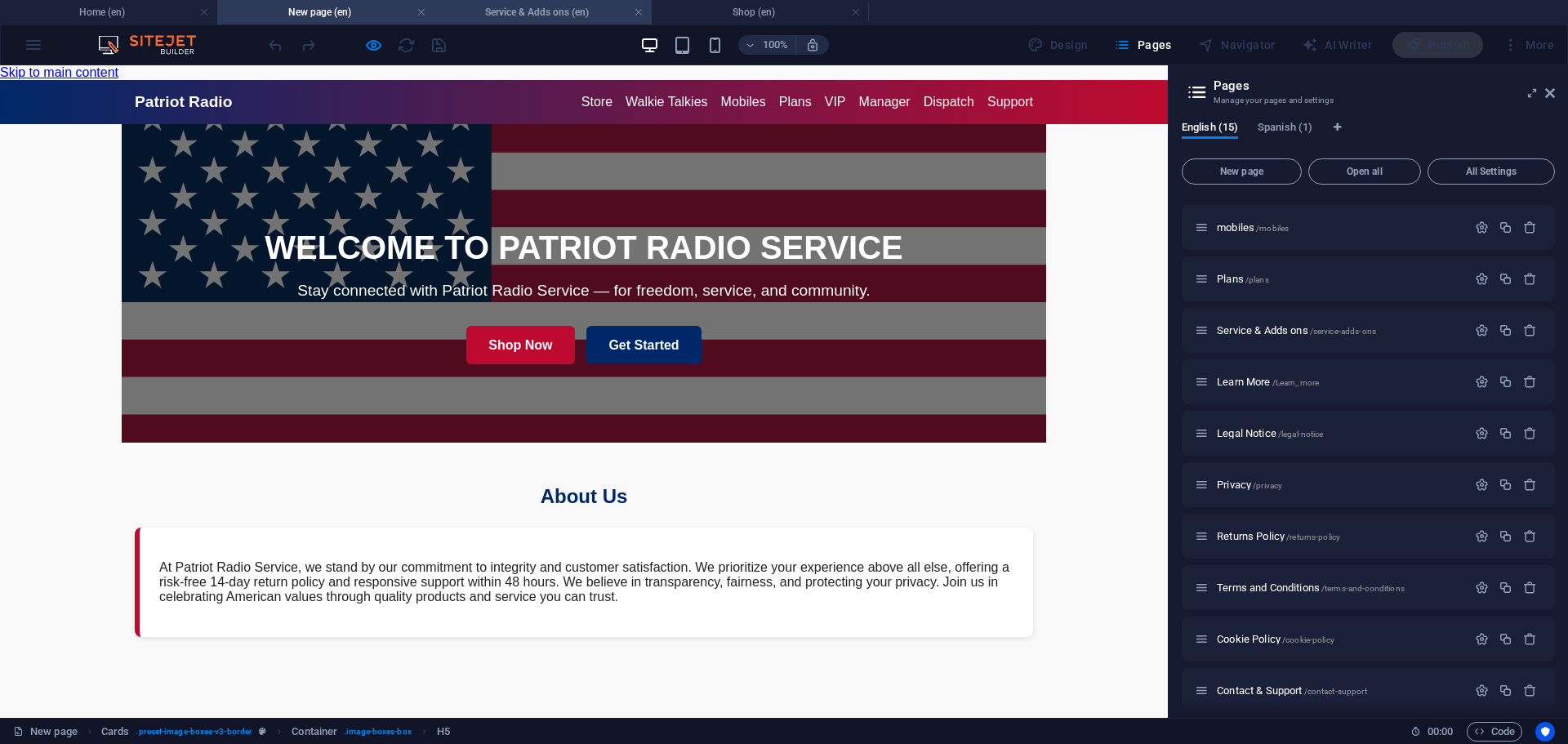
click at [506, 15] on h4 "Service & Adds ons (en)" at bounding box center [543, 12] width 217 height 18
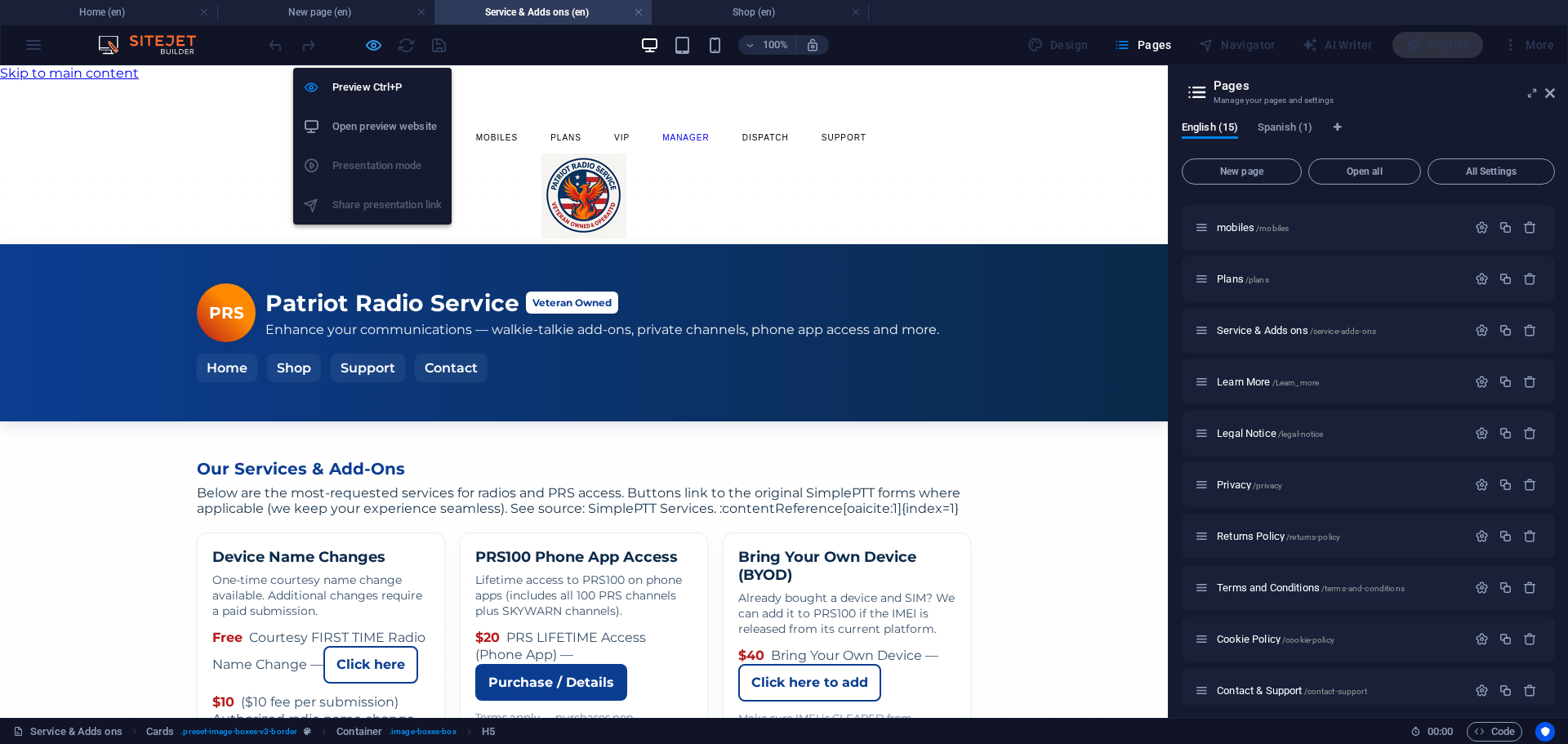
click at [378, 46] on icon "button" at bounding box center [374, 45] width 19 height 19
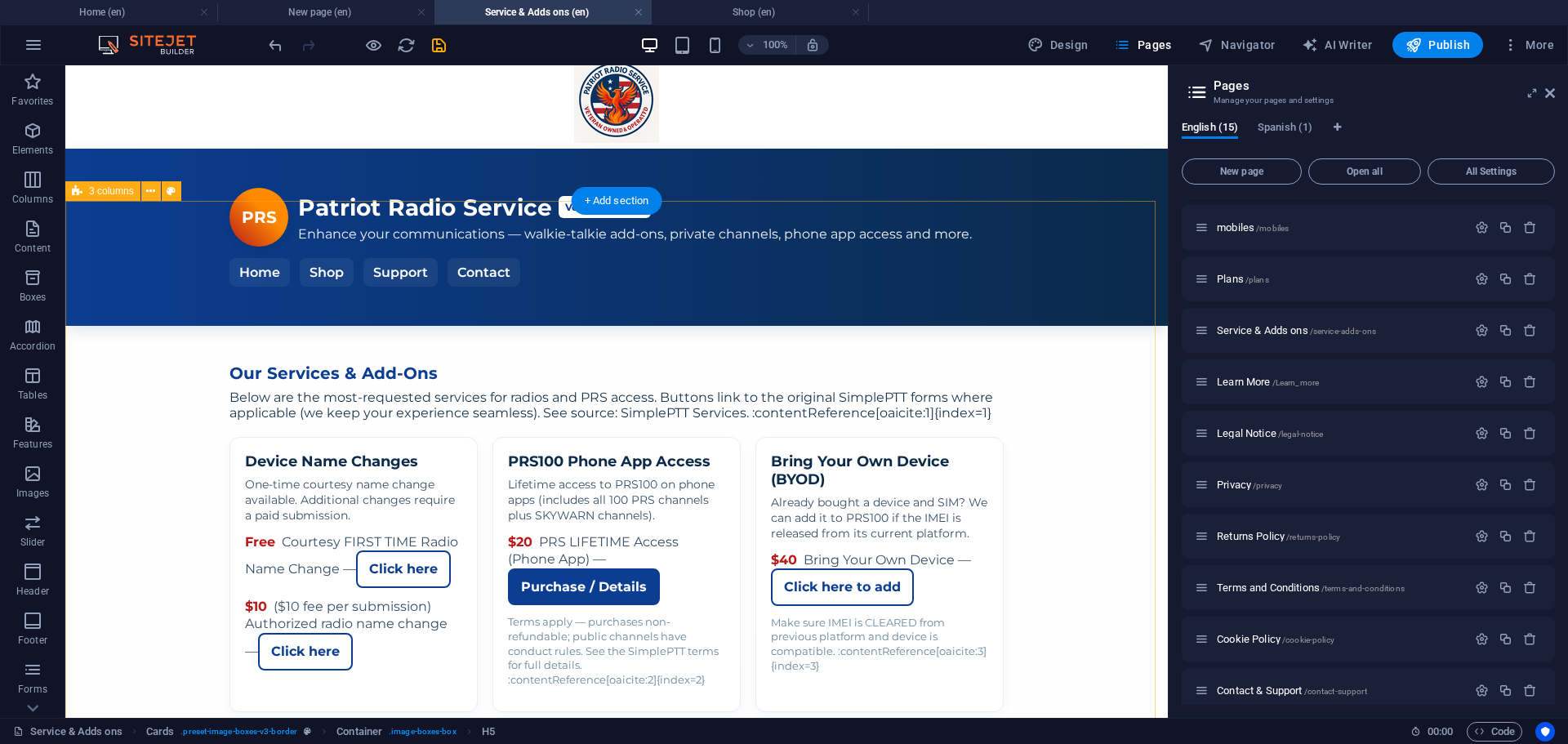
scroll to position [327, 0]
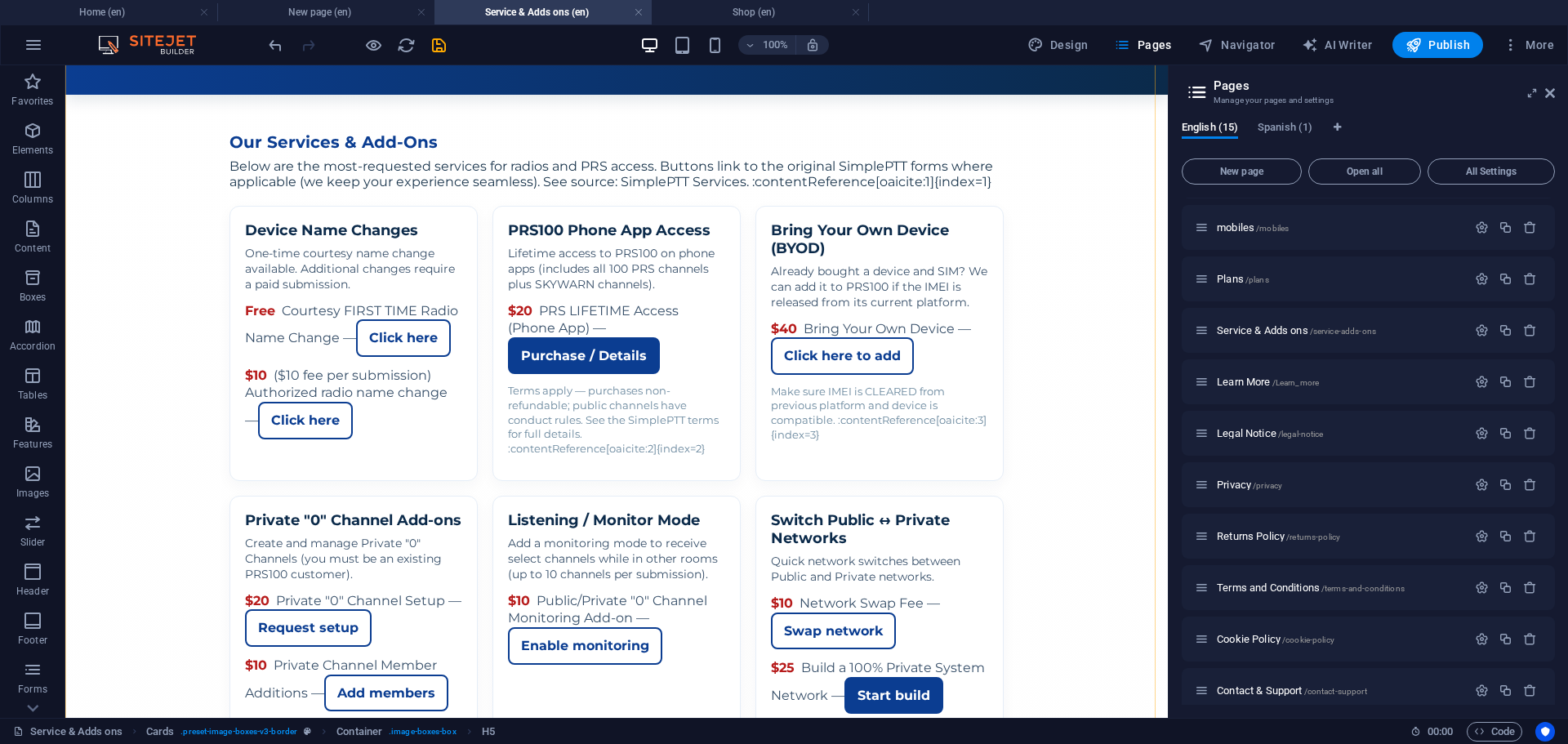
click at [214, 228] on div "Services — Patriot Radio Service PRS Patriot Radio Service Veteran Owned Enhanc…" at bounding box center [617, 465] width 1103 height 1096
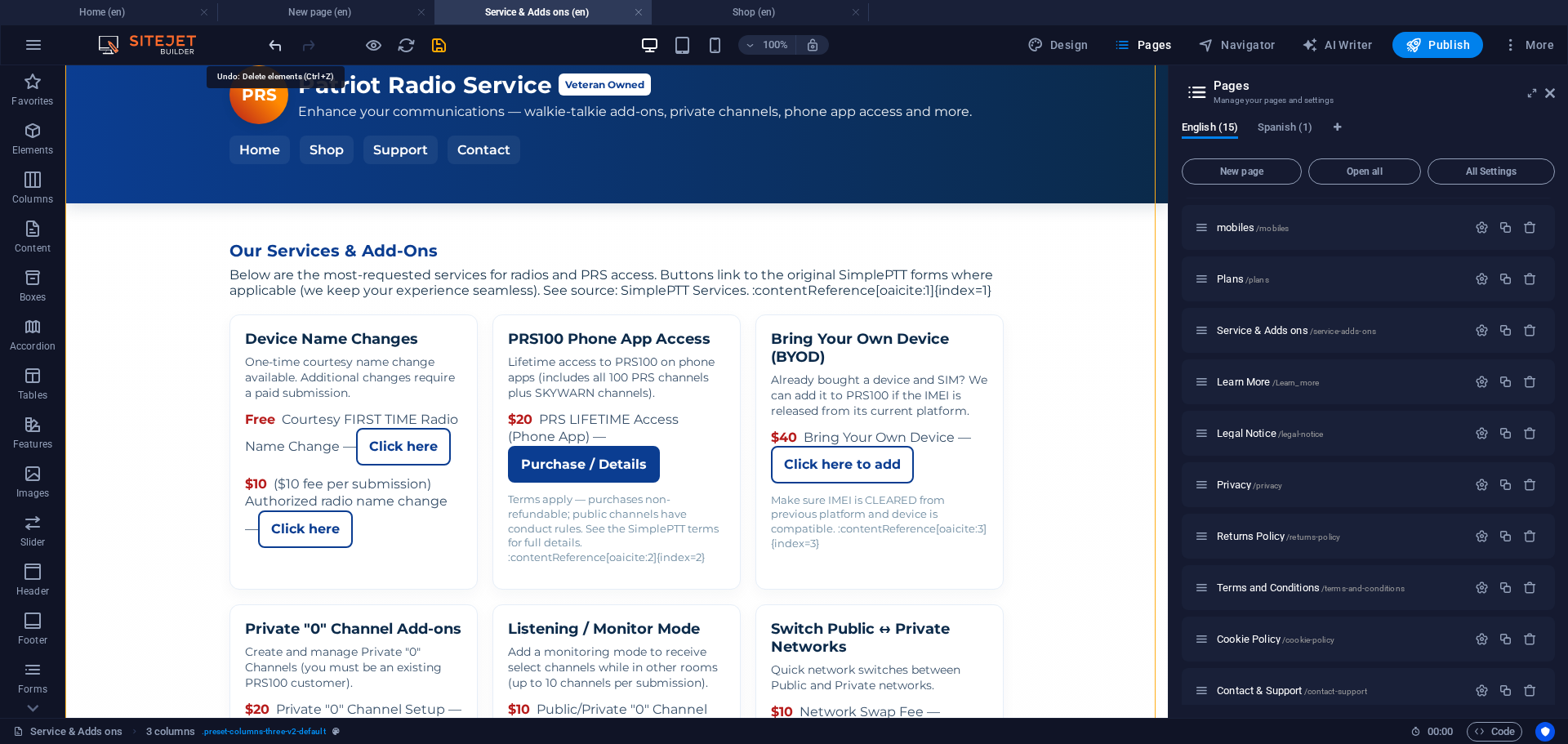
click at [272, 48] on icon "undo" at bounding box center [275, 45] width 19 height 19
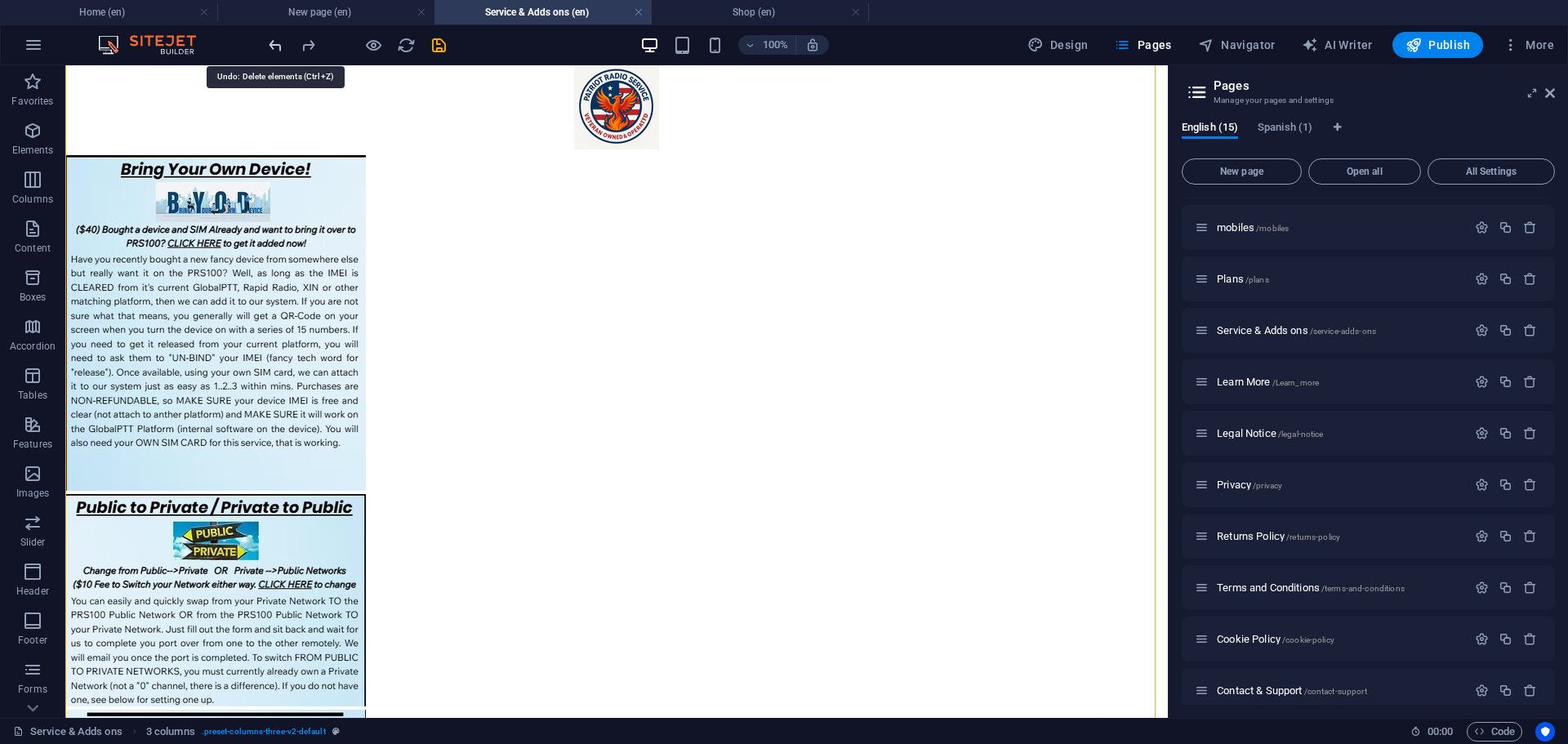
click at [272, 48] on icon "undo" at bounding box center [275, 45] width 19 height 19
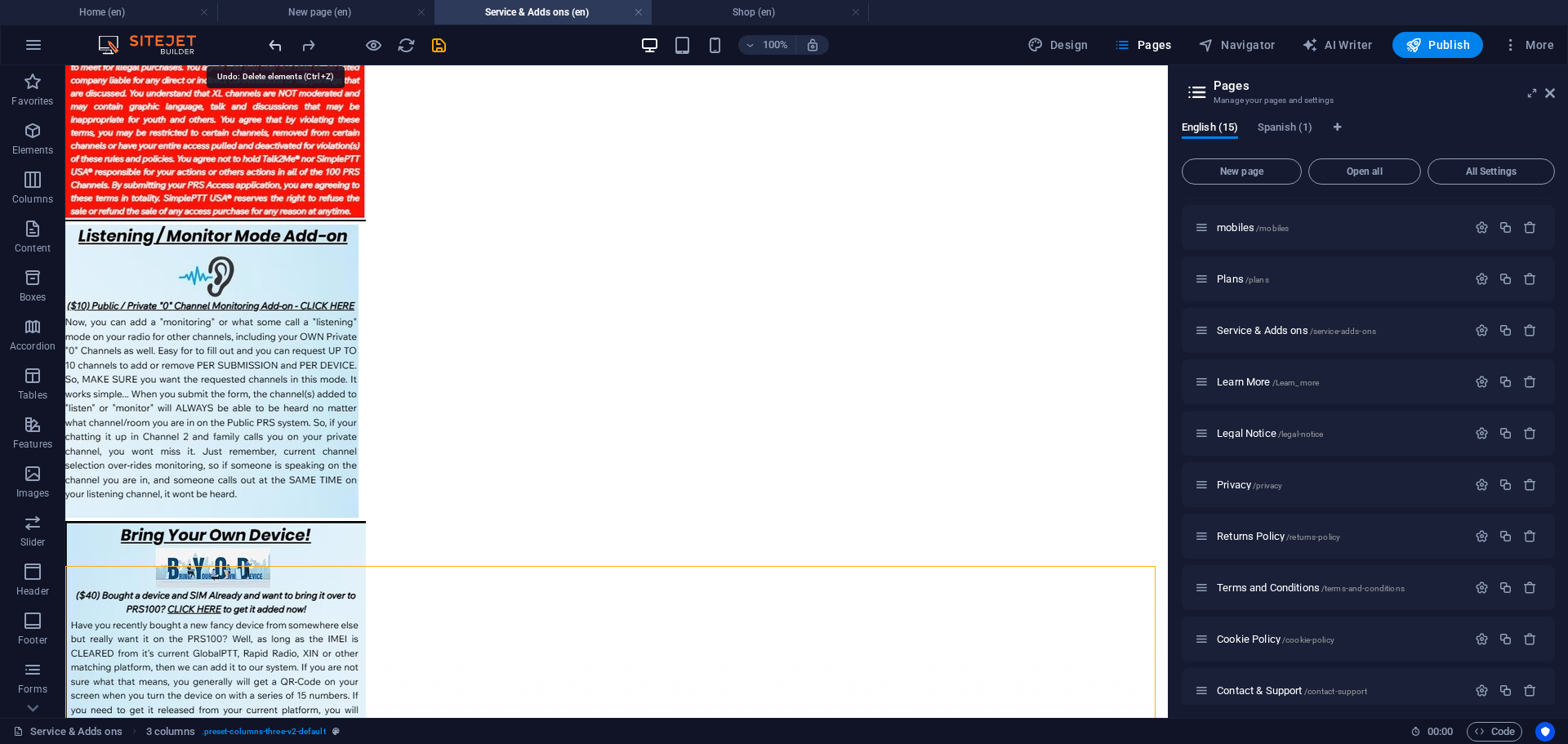
click at [272, 48] on icon "undo" at bounding box center [275, 45] width 19 height 19
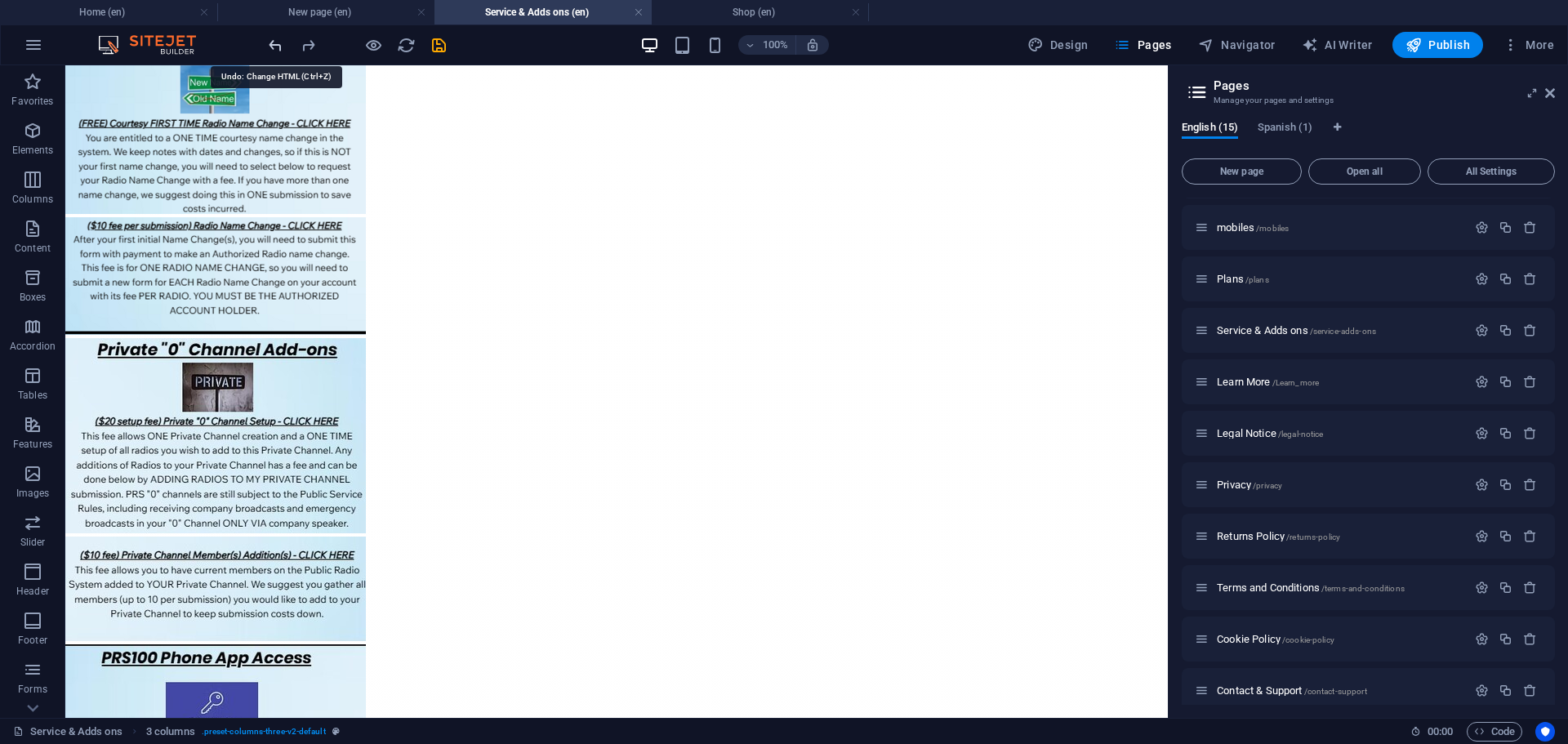
click at [272, 48] on icon "undo" at bounding box center [275, 45] width 19 height 19
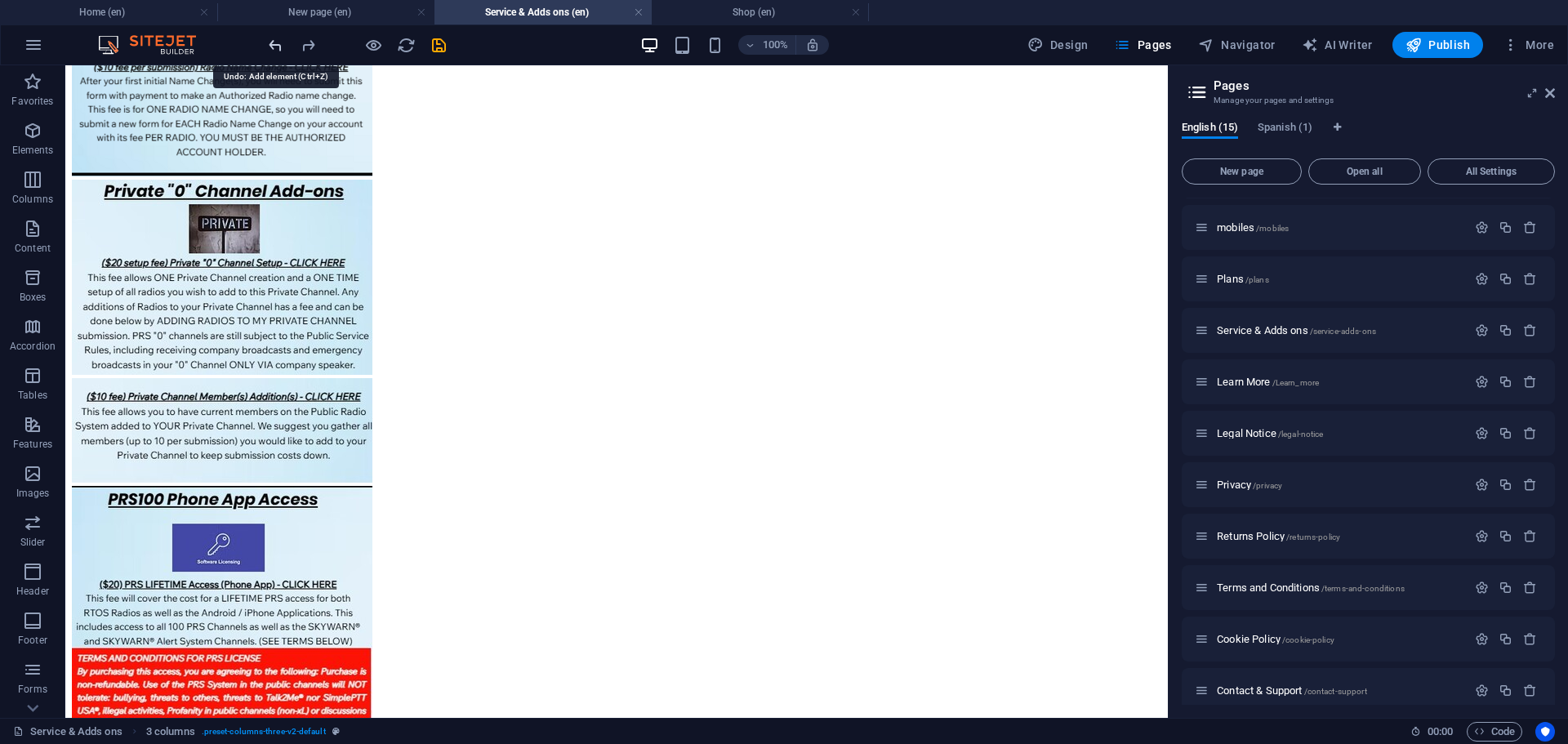
click at [272, 48] on icon "undo" at bounding box center [275, 45] width 19 height 19
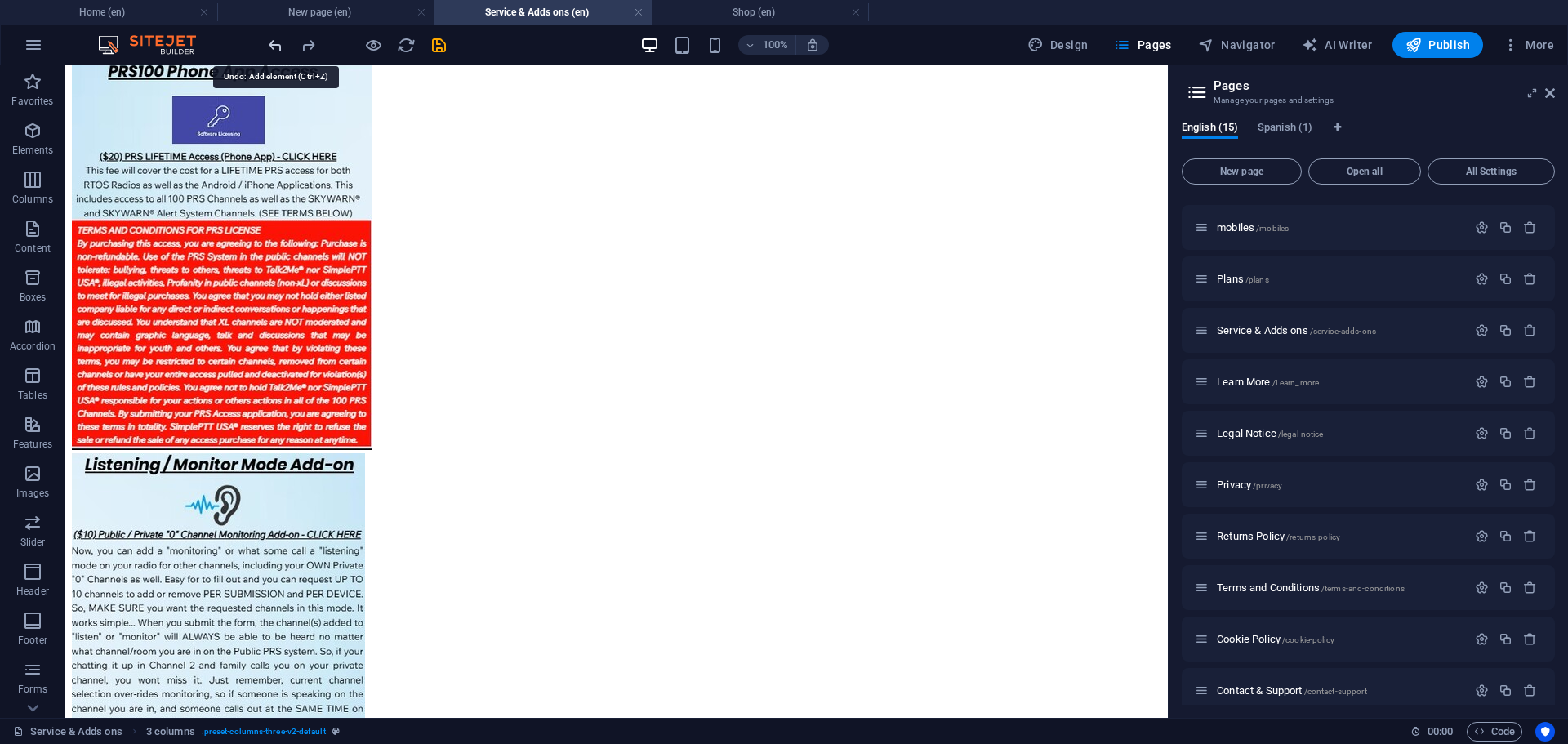
scroll to position [921, 0]
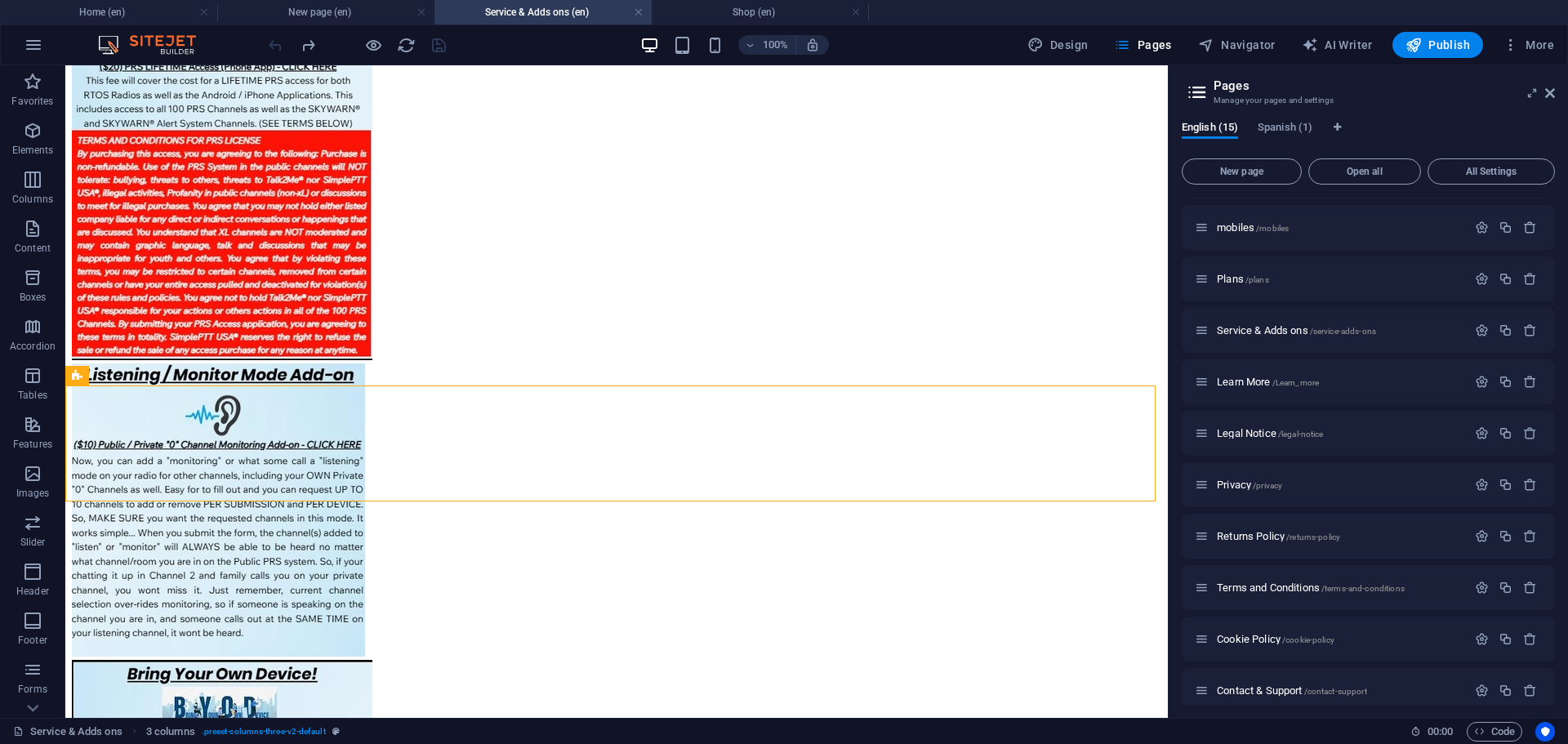
click at [272, 48] on div at bounding box center [357, 45] width 183 height 26
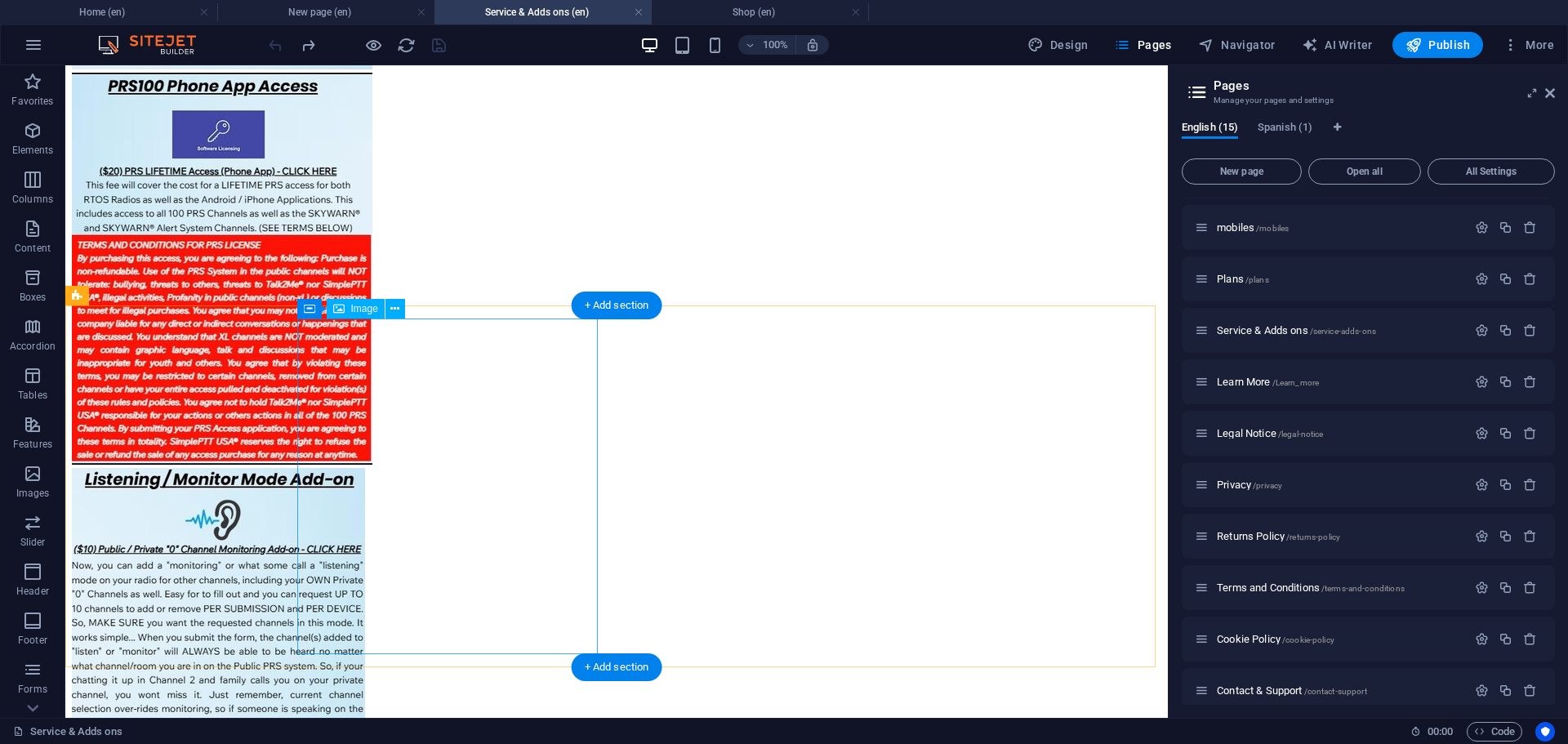
scroll to position [1089, 0]
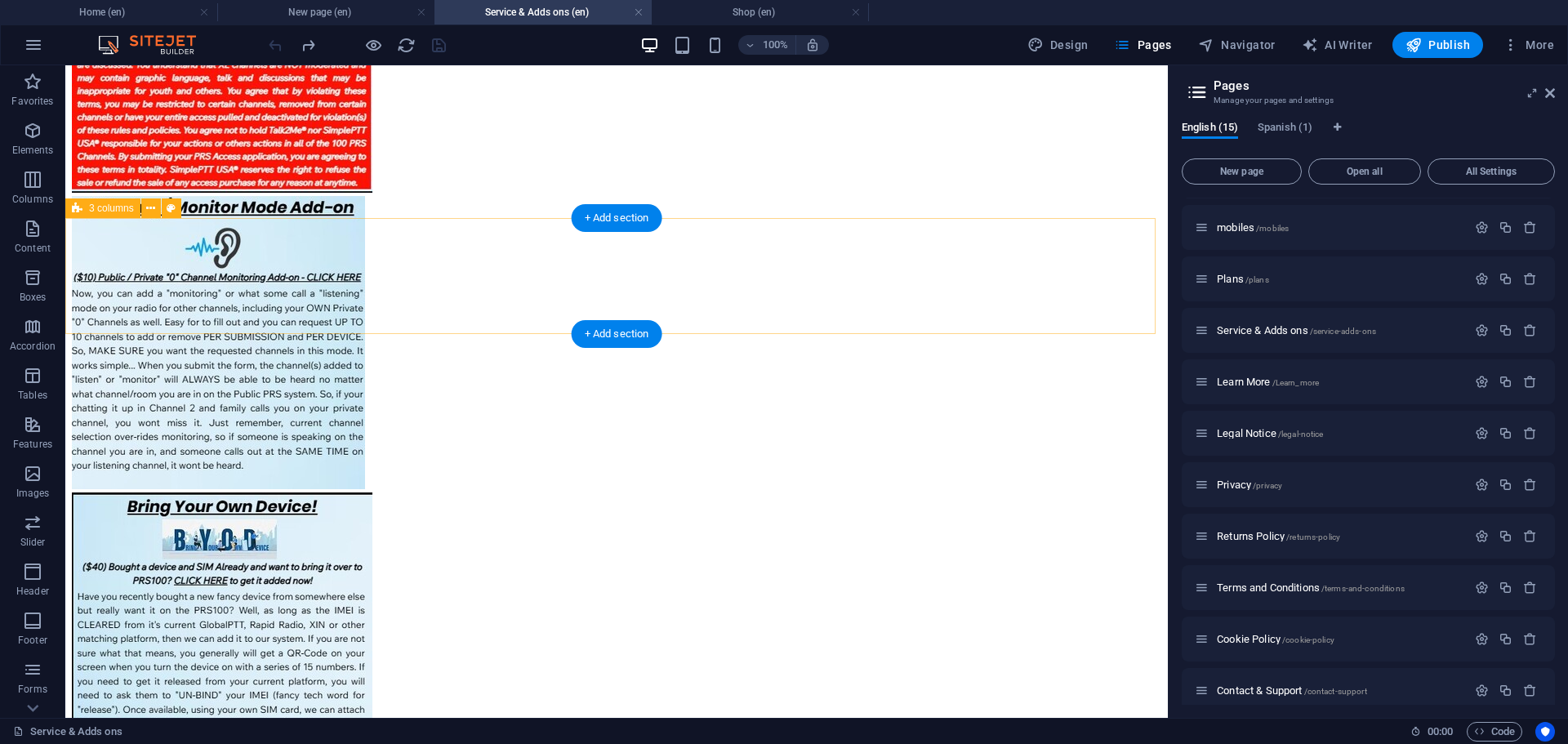
drag, startPoint x: 447, startPoint y: 296, endPoint x: 450, endPoint y: 282, distance: 14.3
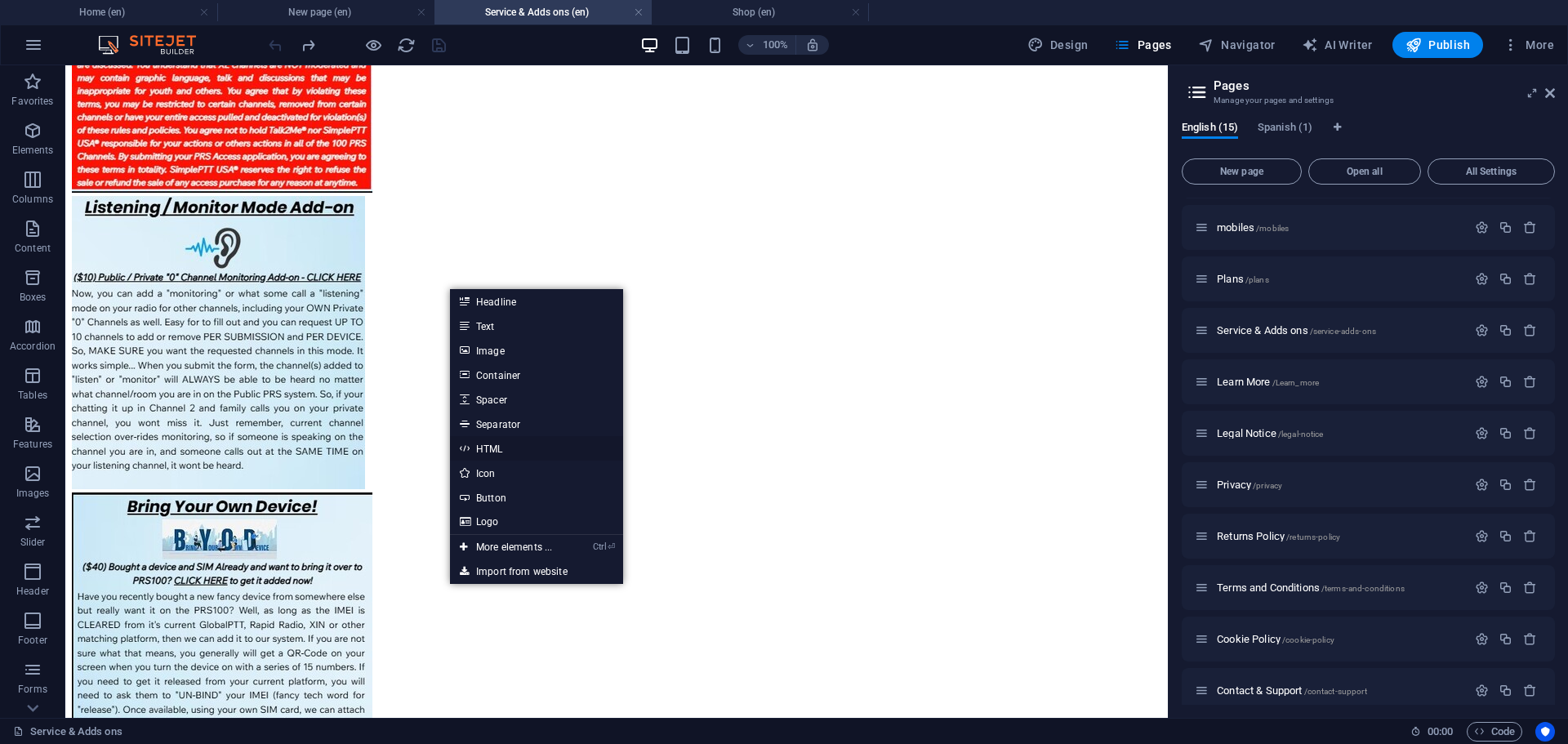
click at [487, 441] on link "HTML" at bounding box center [537, 448] width 173 height 25
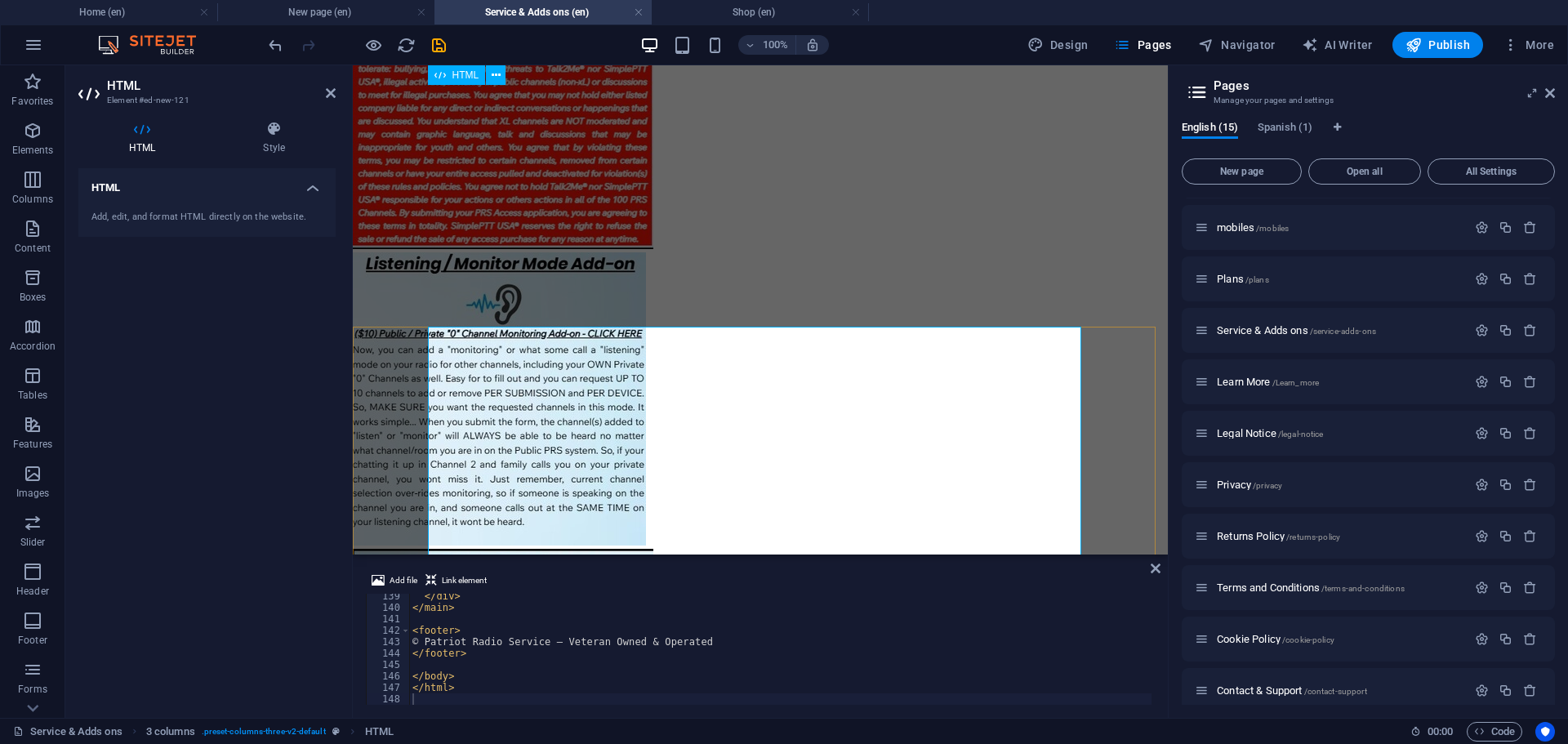
scroll to position [980, 0]
